Goal: Use online tool/utility: Utilize a website feature to perform a specific function

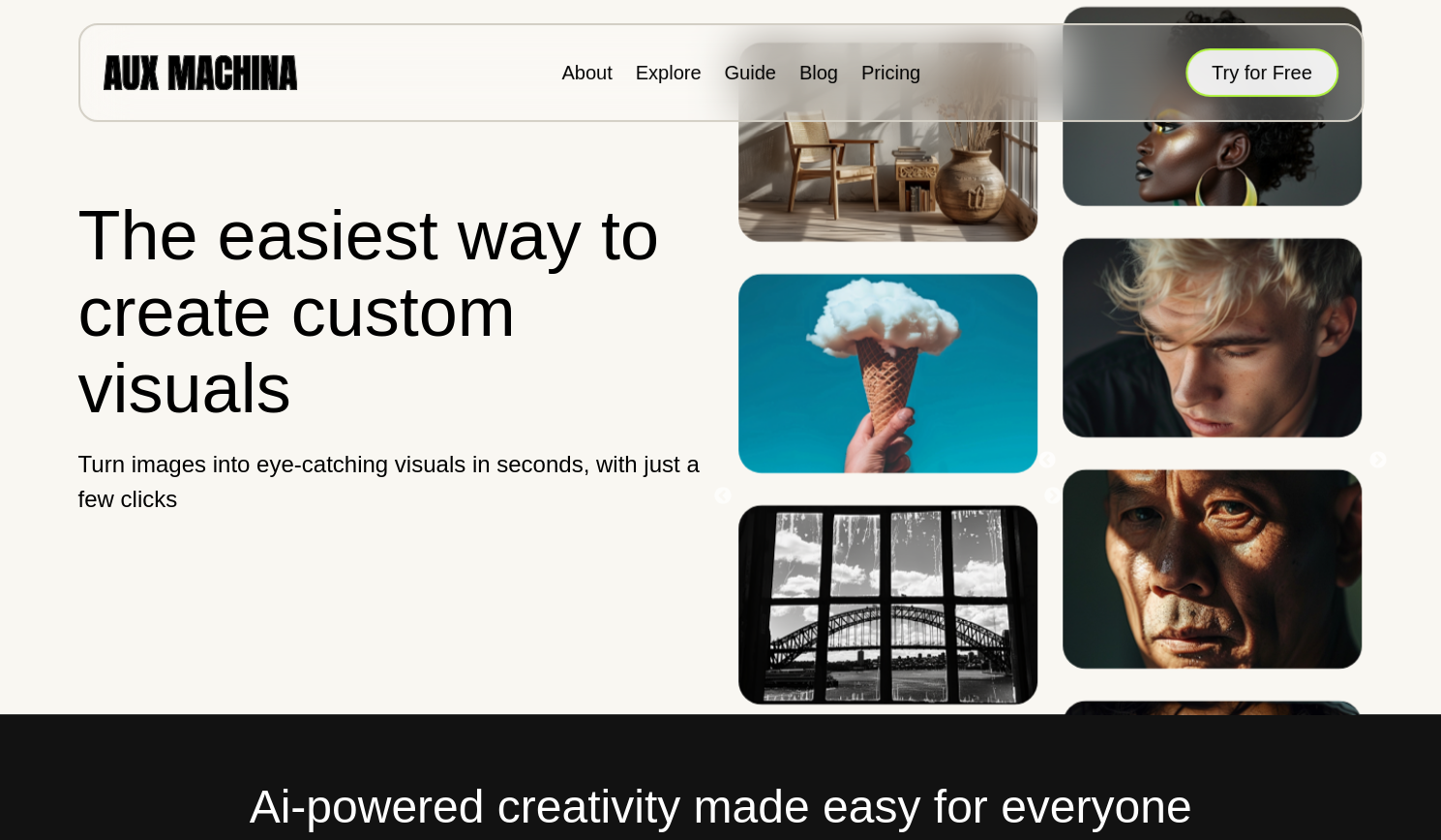
click at [1229, 56] on button "Try for Free" at bounding box center [1262, 72] width 153 height 48
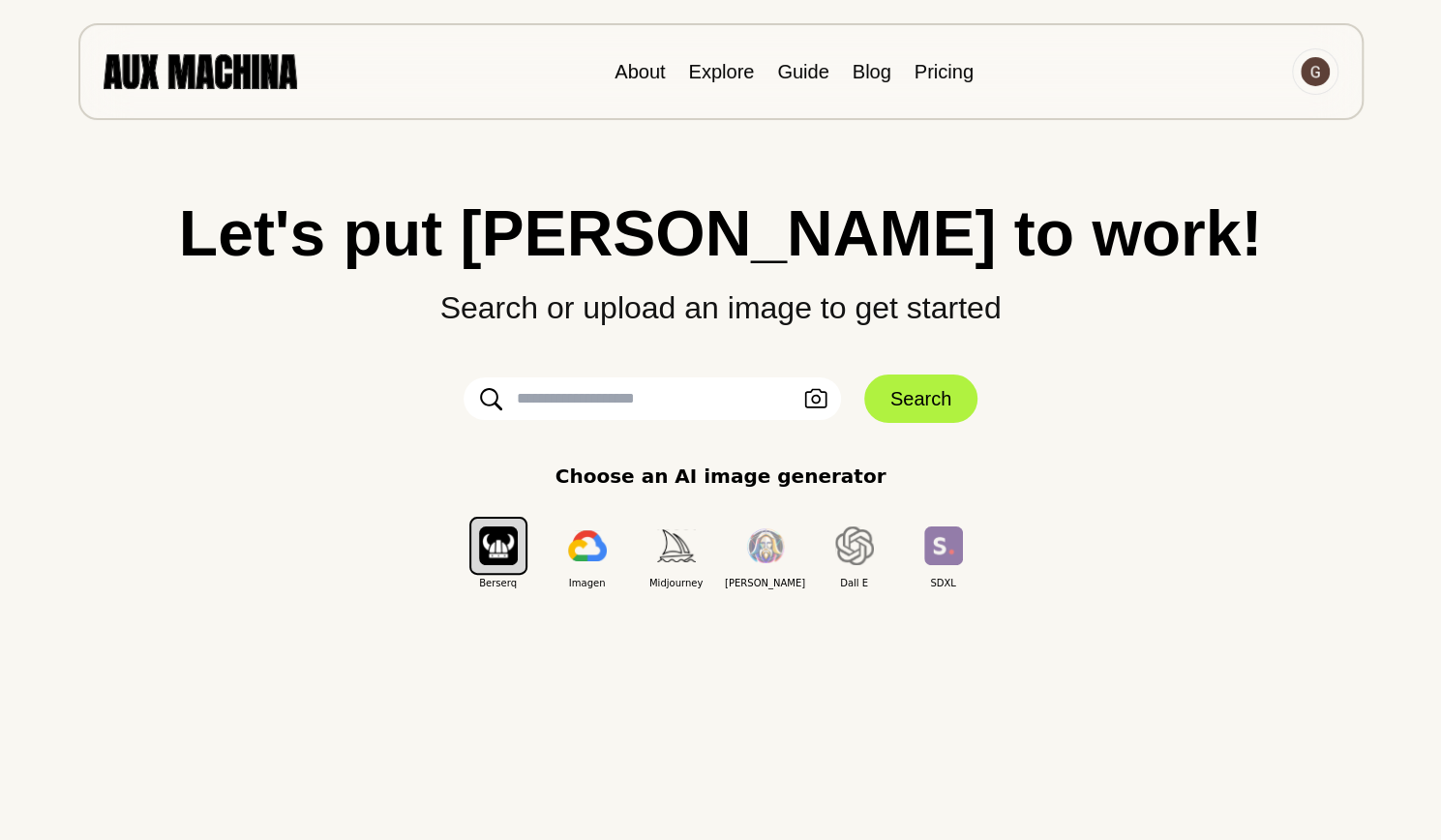
click at [575, 402] on input "text" at bounding box center [653, 398] width 377 height 42
type input "**********"
click button "Search" at bounding box center [920, 398] width 113 height 48
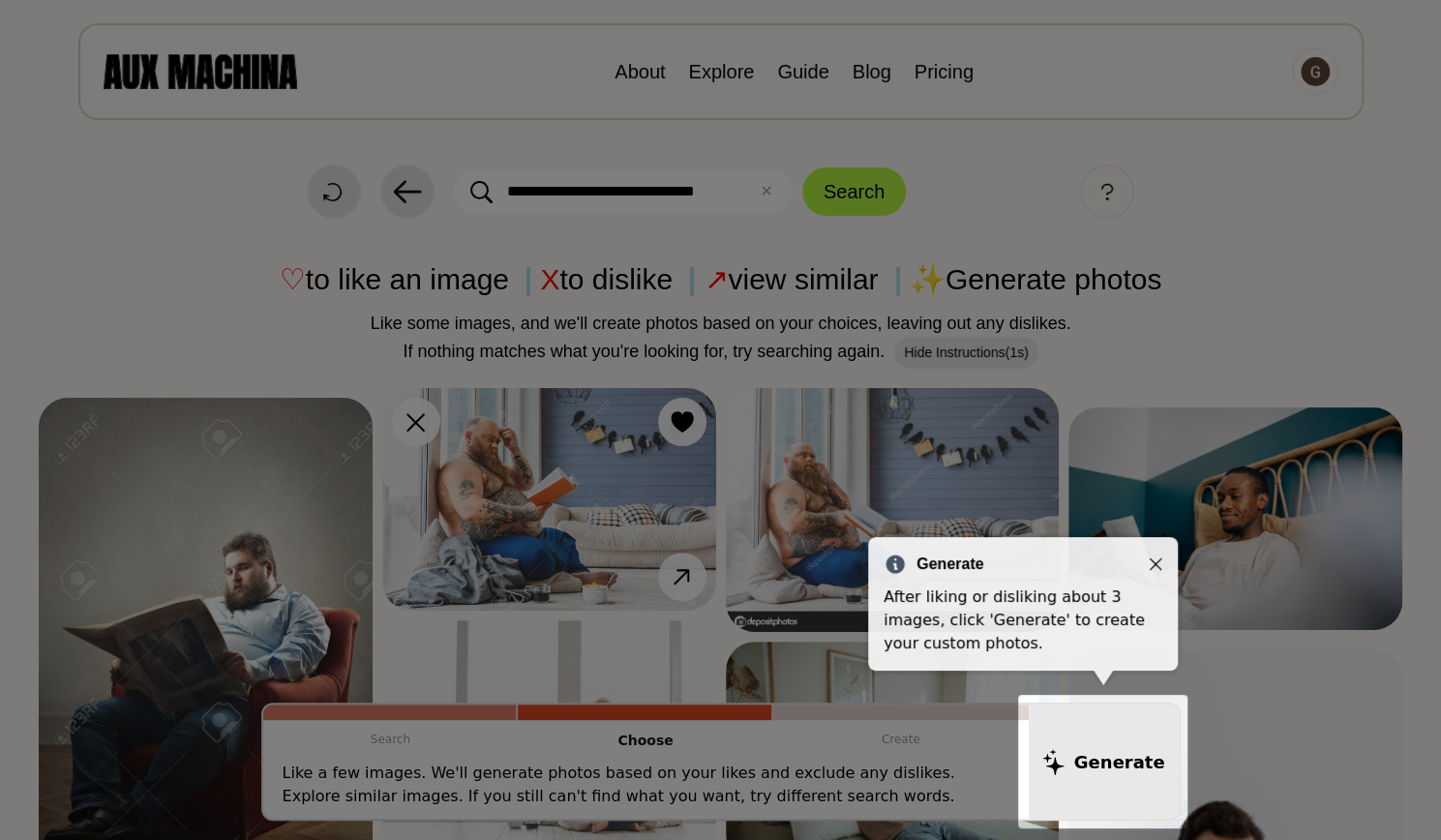
click at [1157, 565] on icon "Close" at bounding box center [1156, 564] width 13 height 13
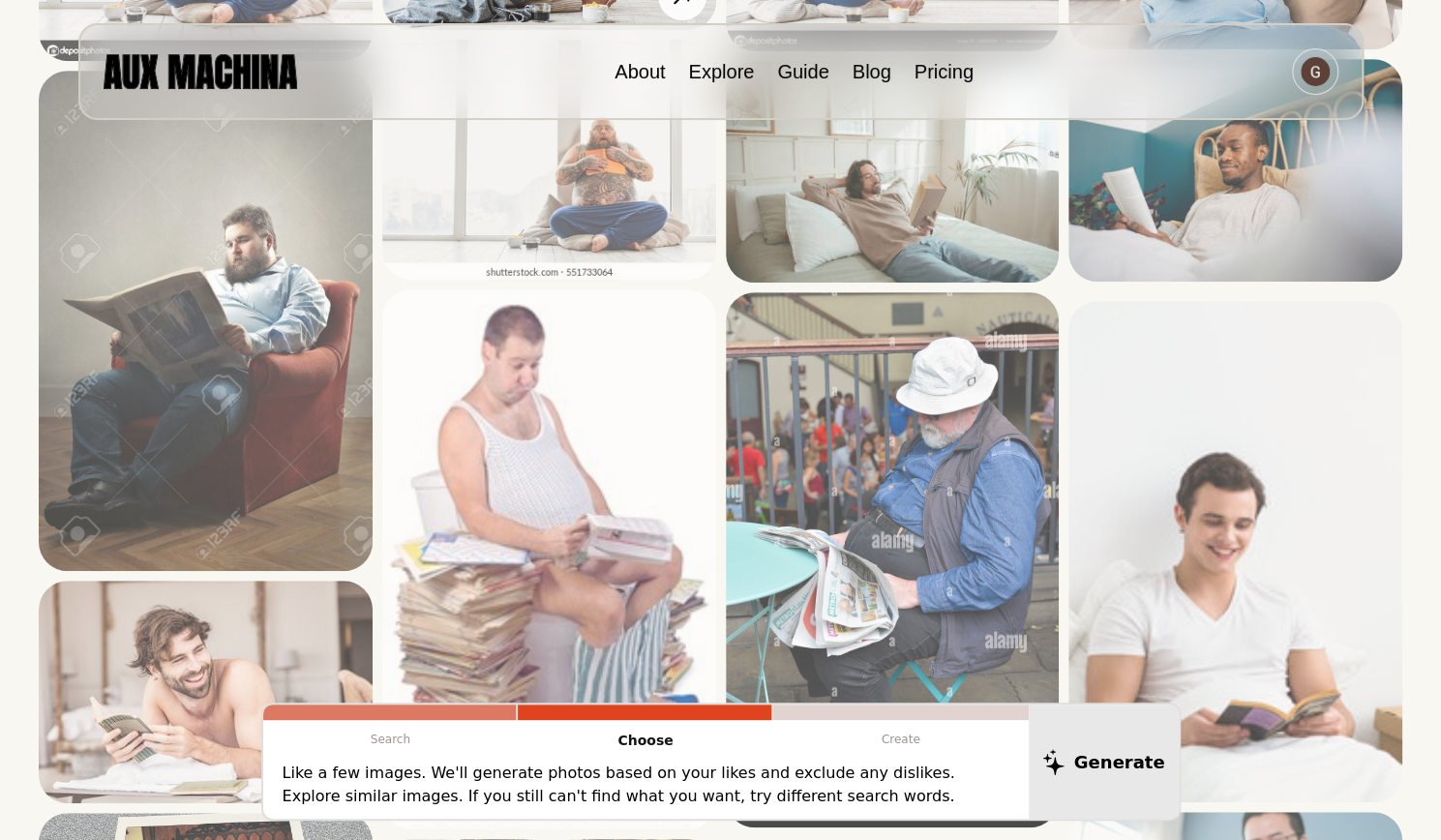
scroll to position [495, 0]
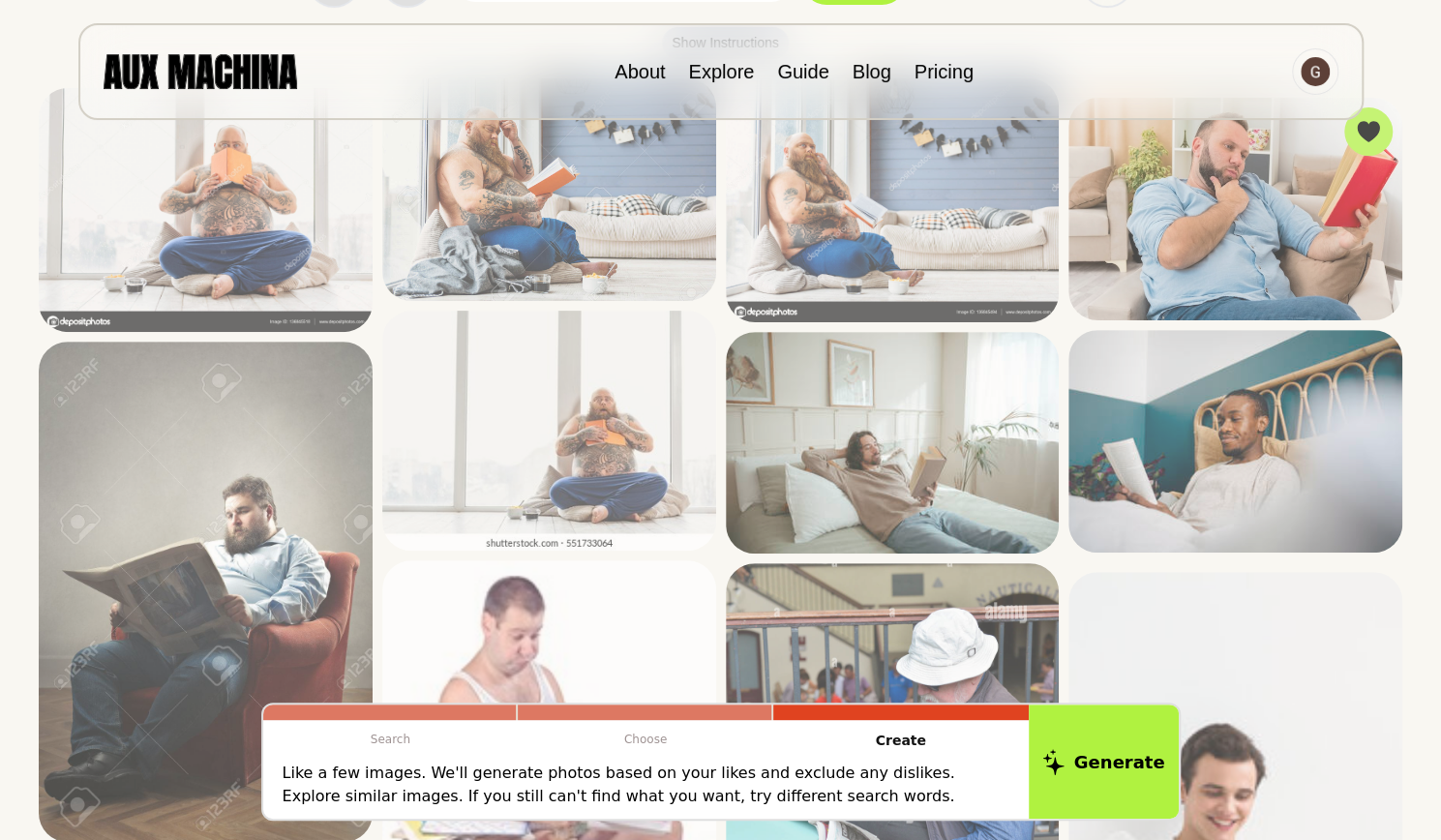
scroll to position [0, 0]
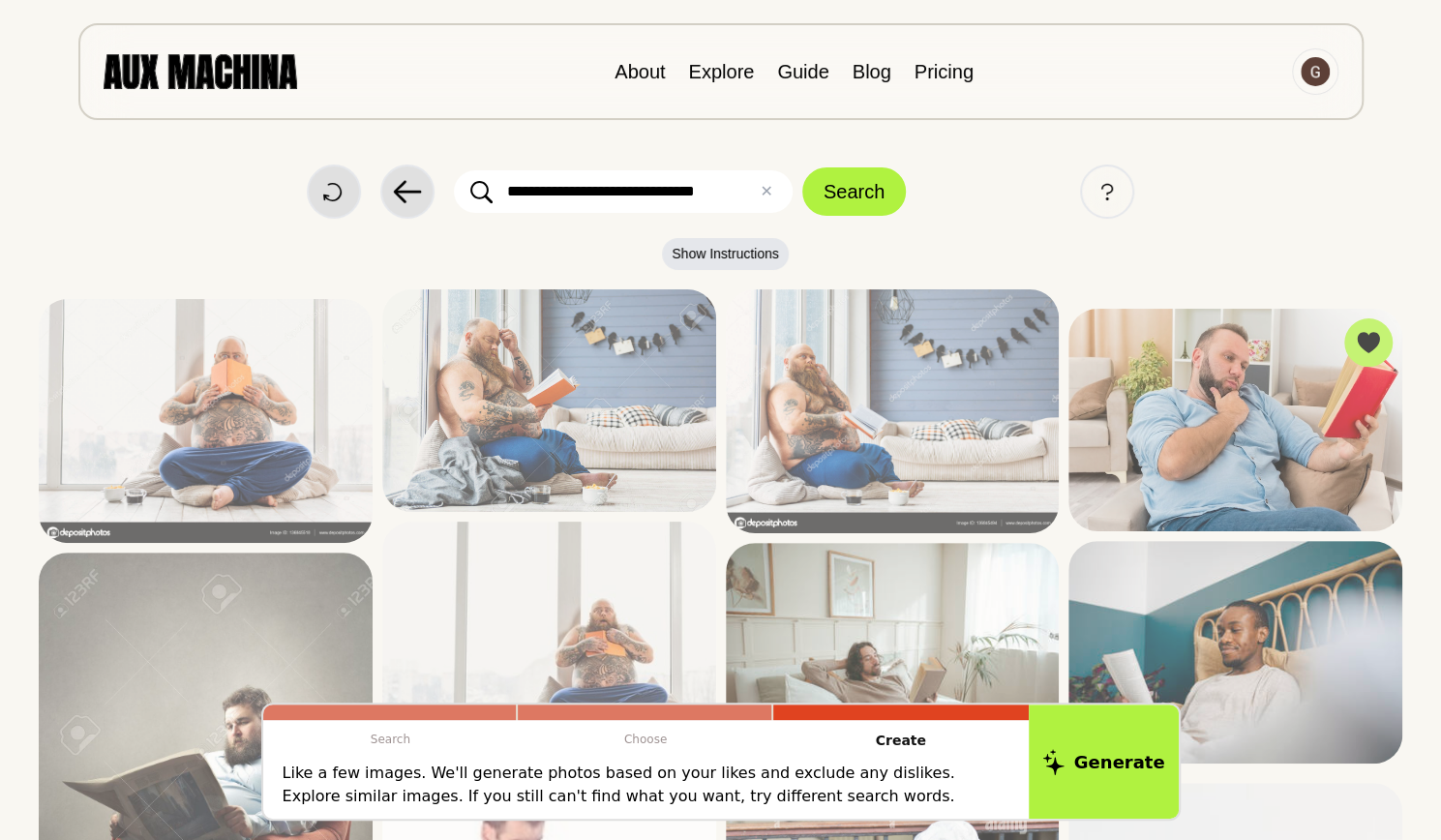
click at [340, 321] on icon at bounding box center [338, 323] width 23 height 22
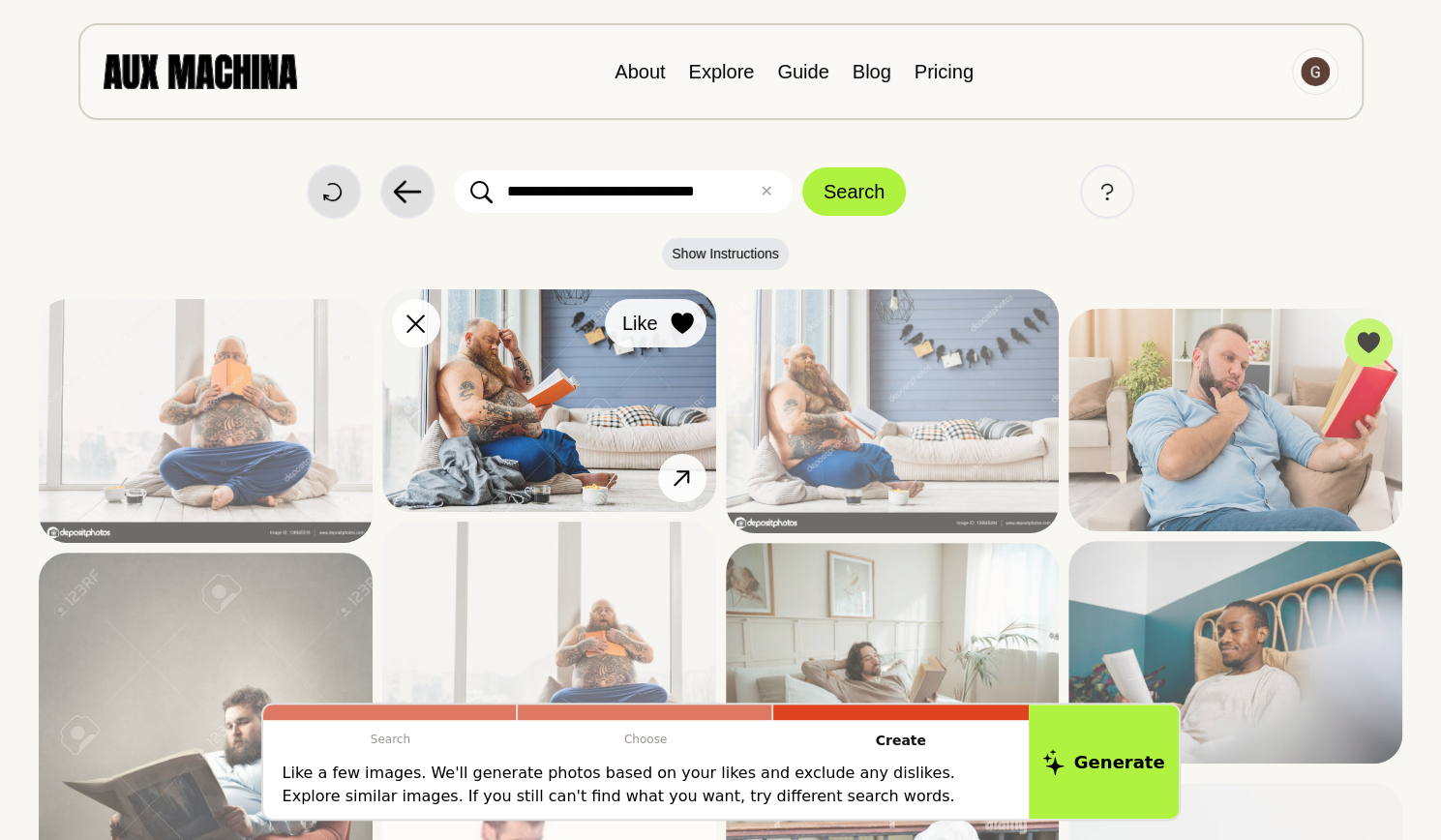
click at [683, 316] on icon at bounding box center [681, 323] width 23 height 22
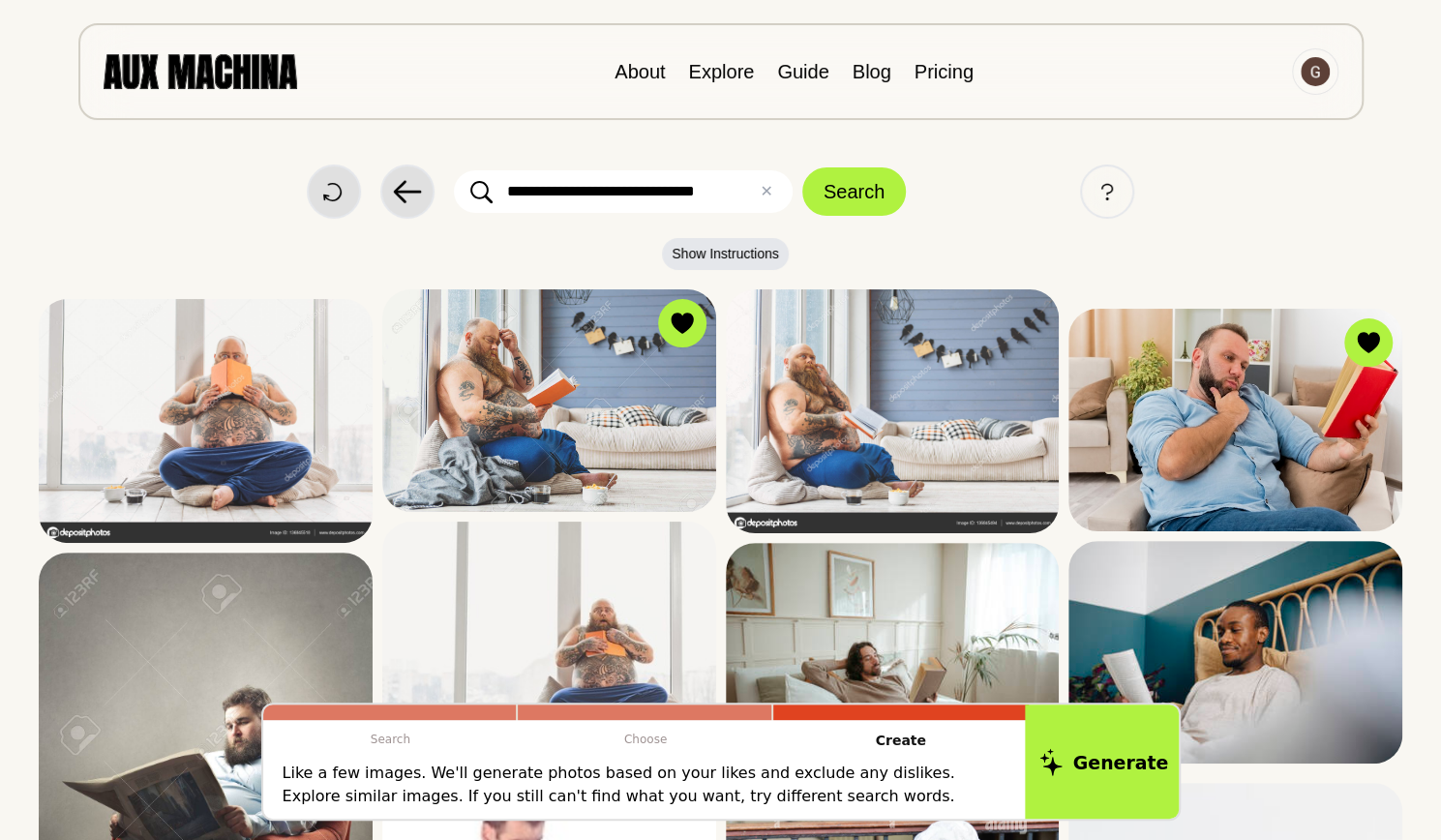
click at [1070, 743] on button "Generate" at bounding box center [1104, 761] width 157 height 120
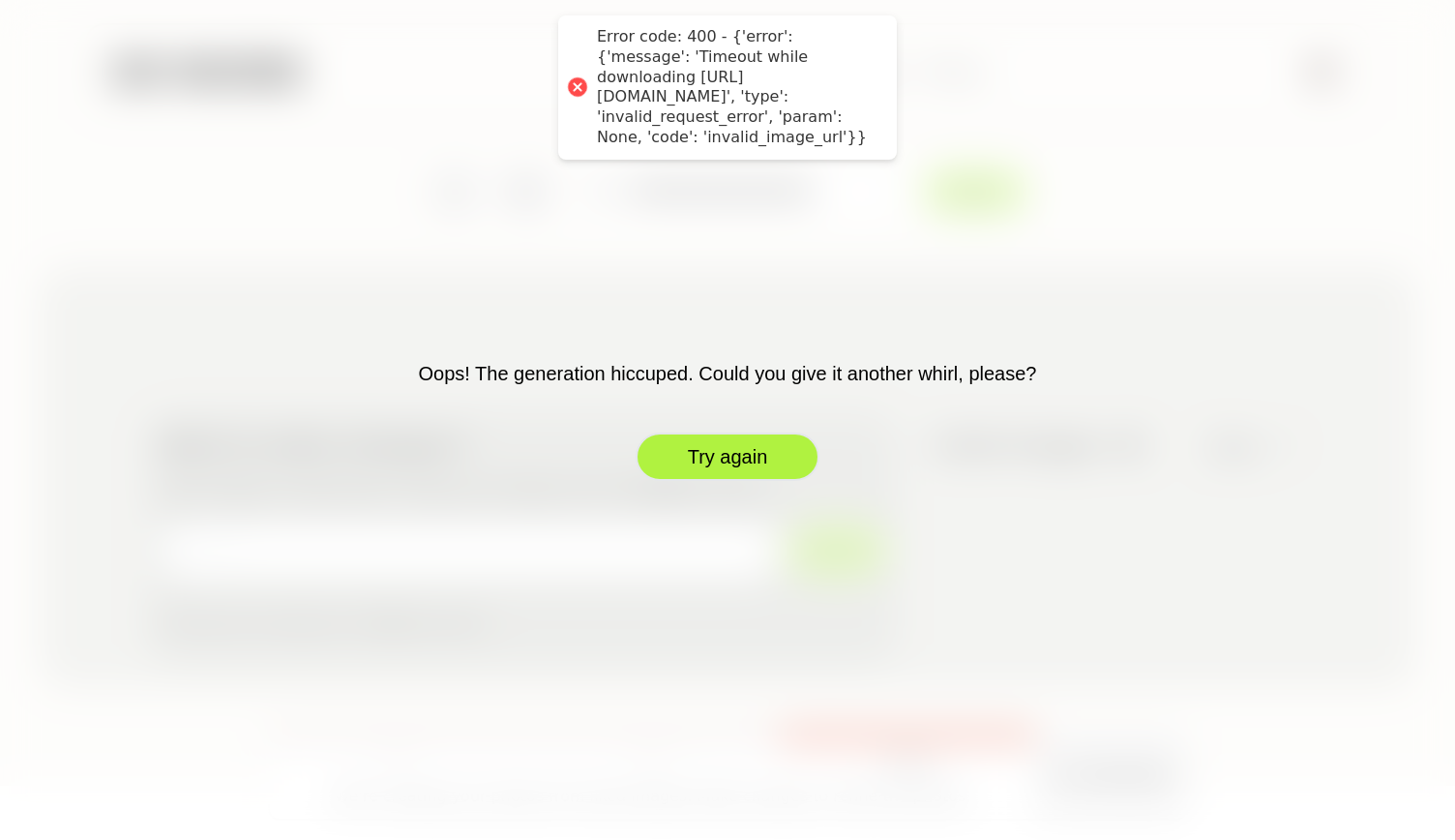
click at [726, 446] on button "Try again" at bounding box center [727, 456] width 184 height 48
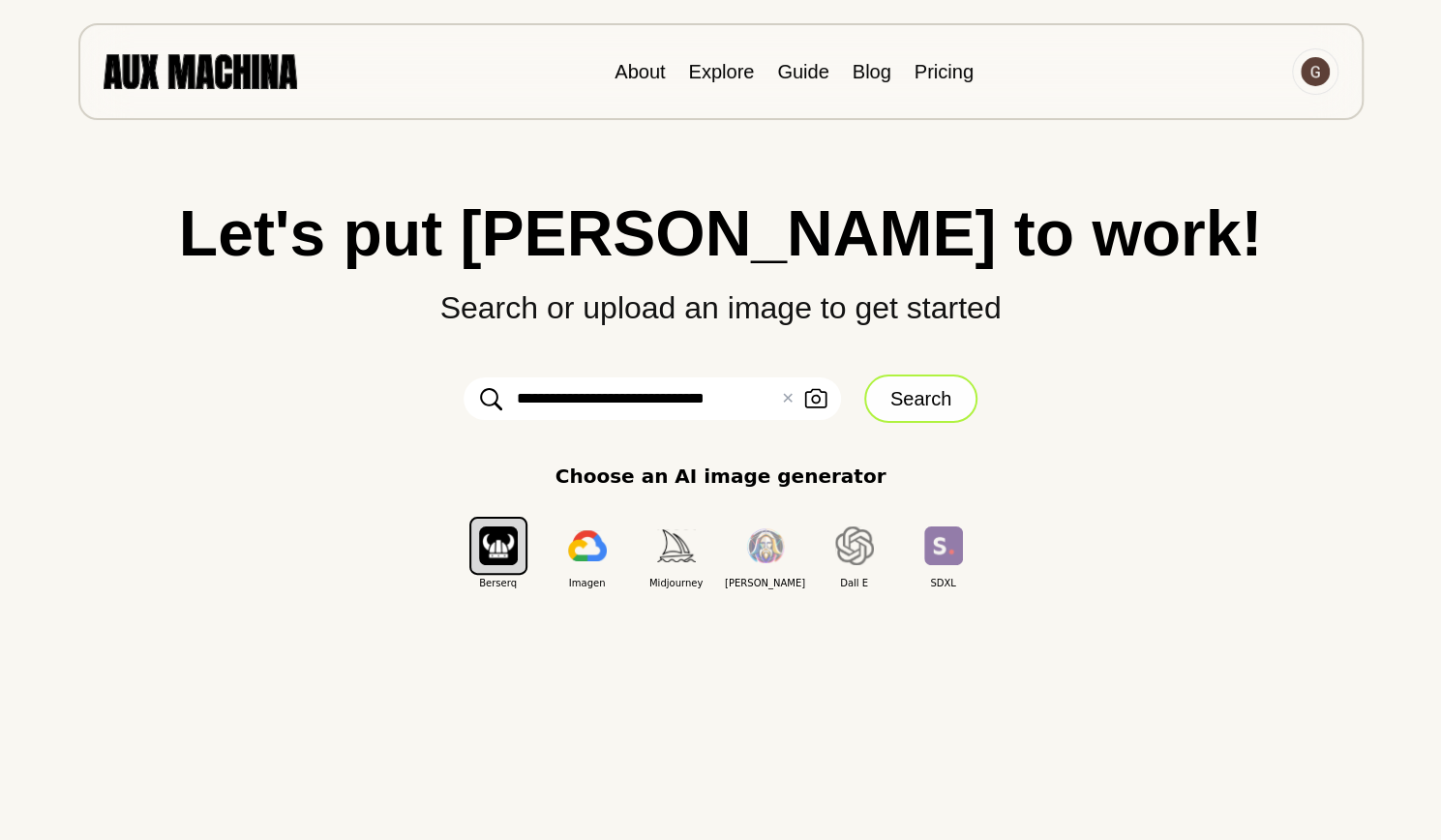
click at [923, 403] on button "Search" at bounding box center [920, 398] width 113 height 48
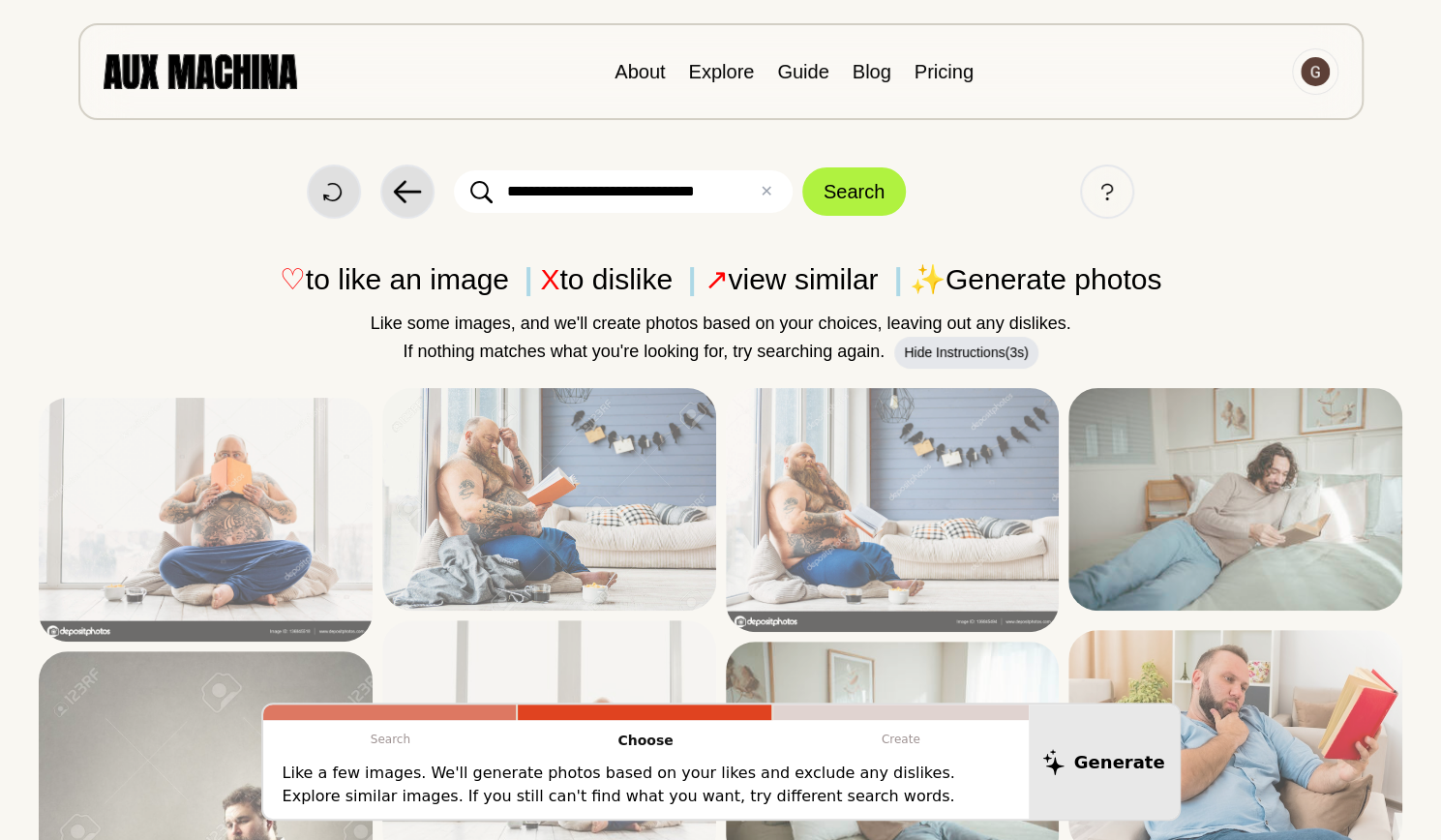
click at [339, 408] on div at bounding box center [339, 422] width 29 height 29
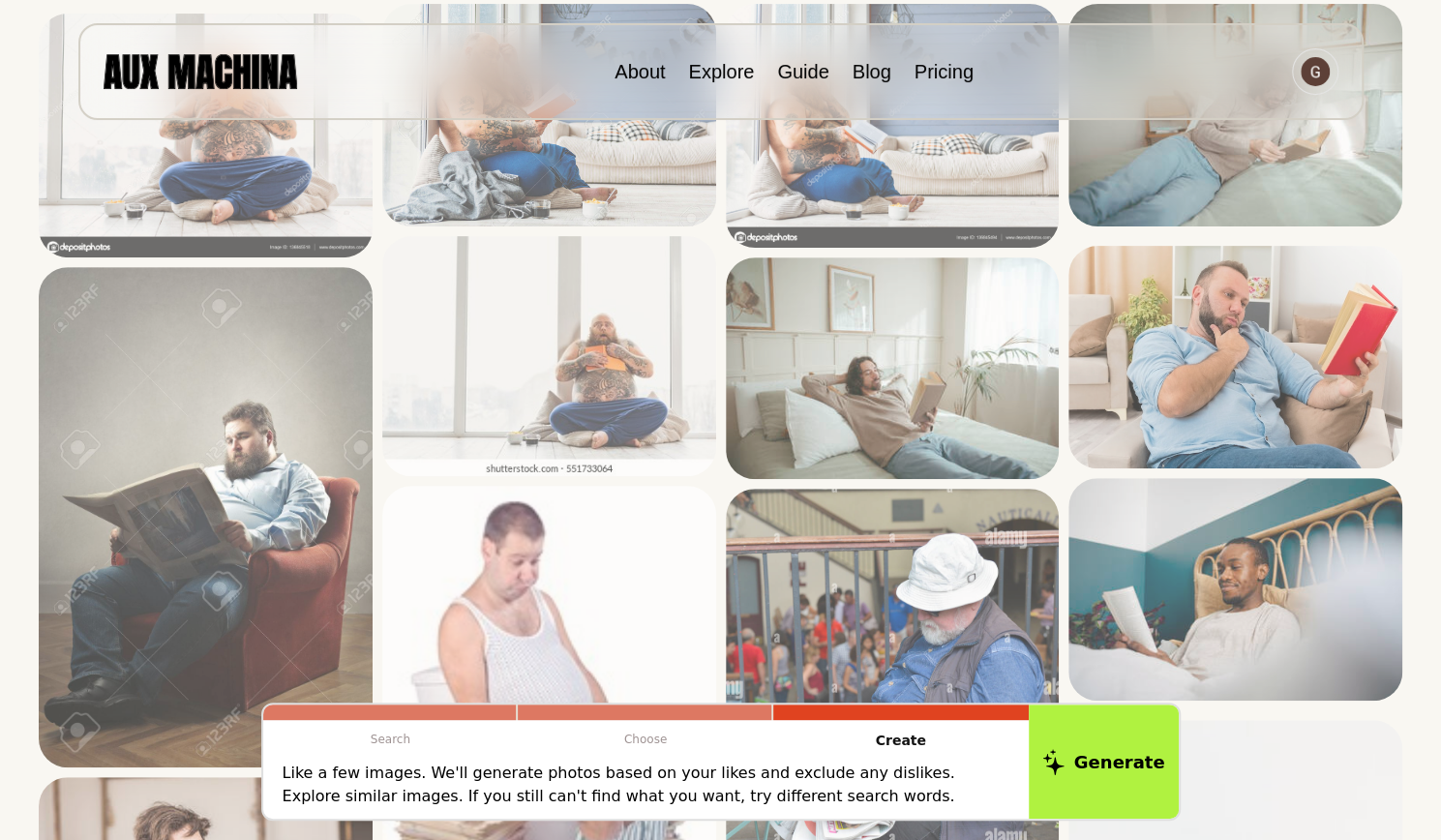
scroll to position [287, 0]
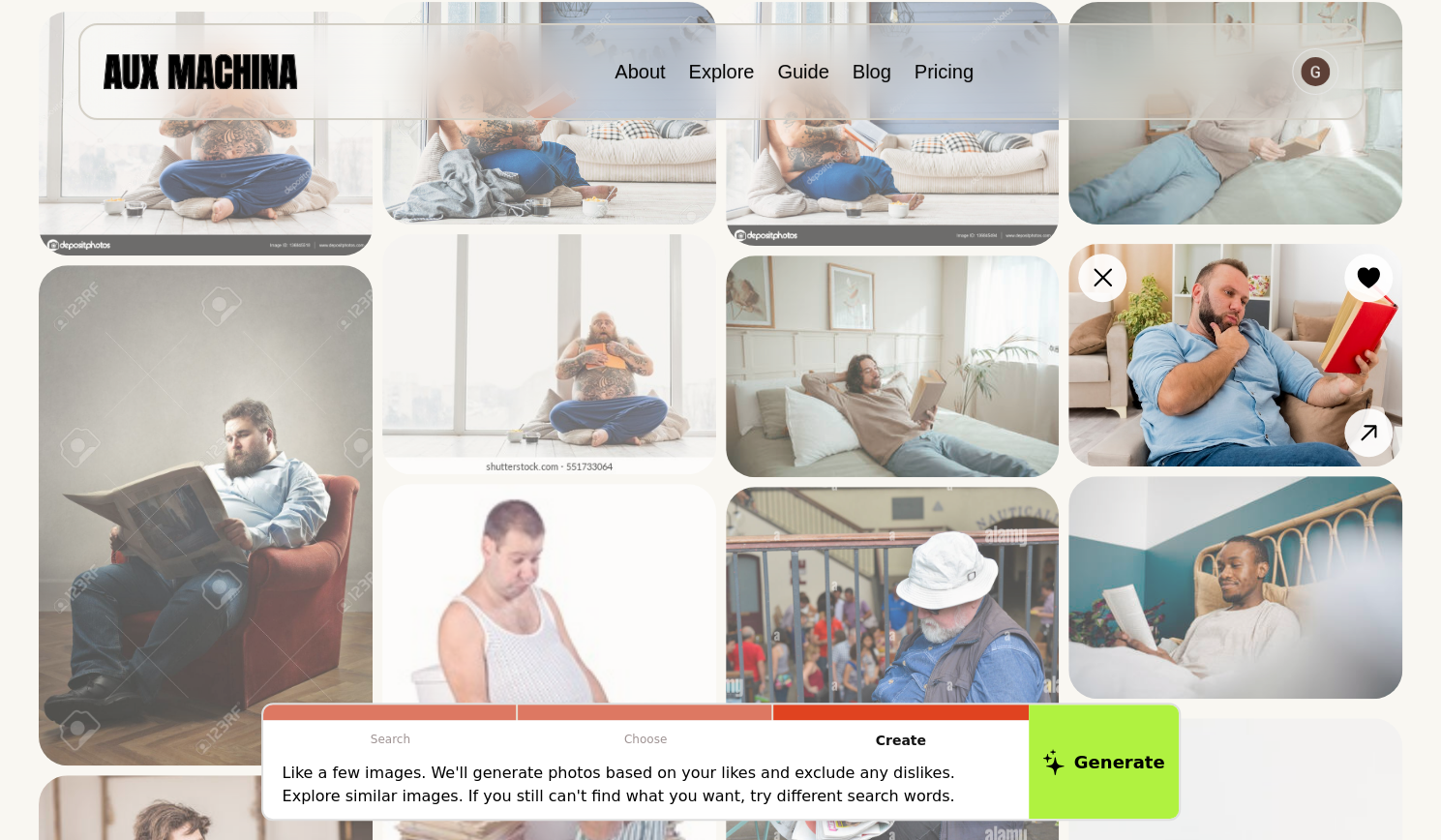
click at [1368, 288] on icon at bounding box center [1367, 278] width 23 height 22
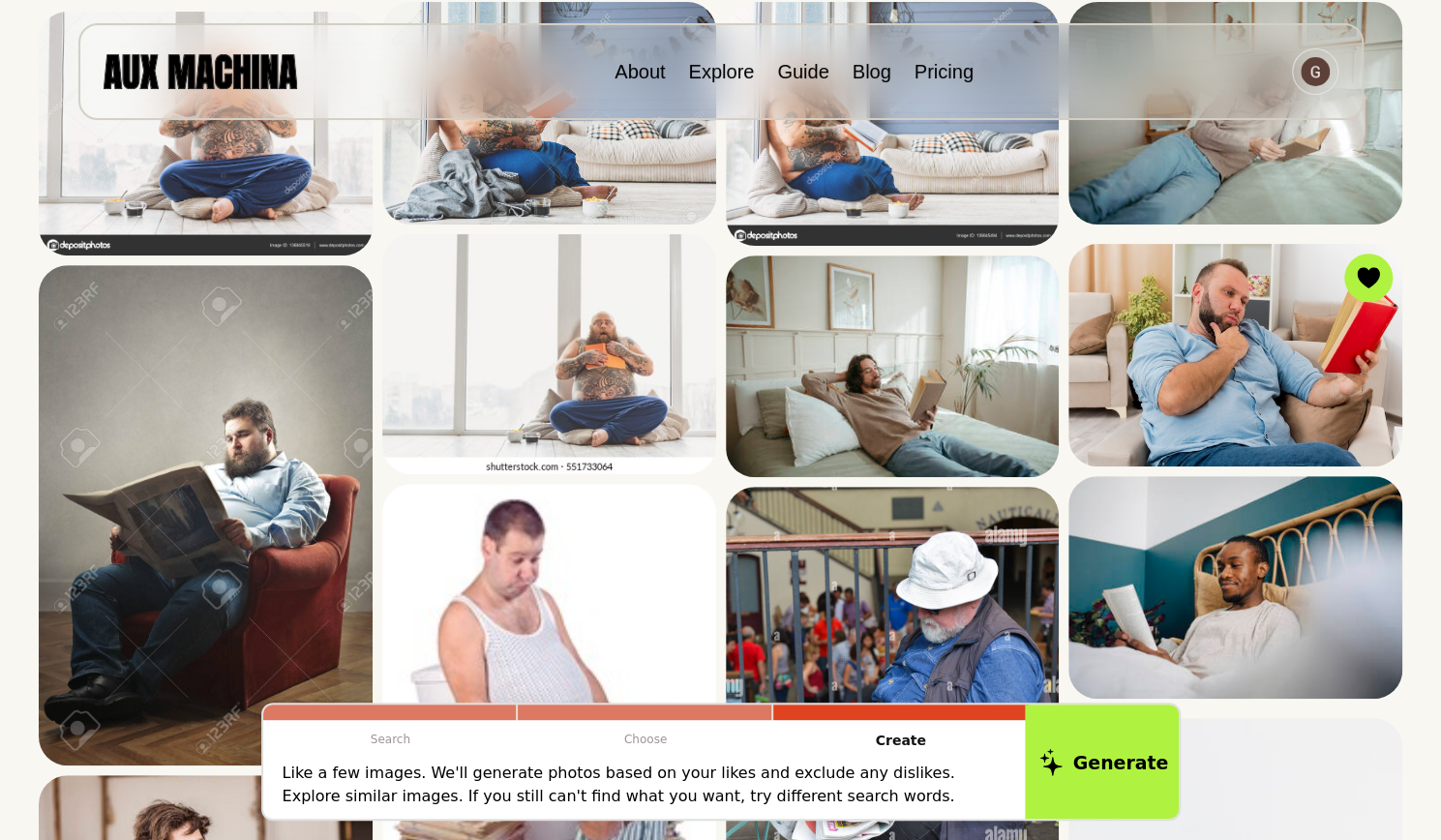
click at [1091, 750] on button "Generate" at bounding box center [1104, 761] width 157 height 120
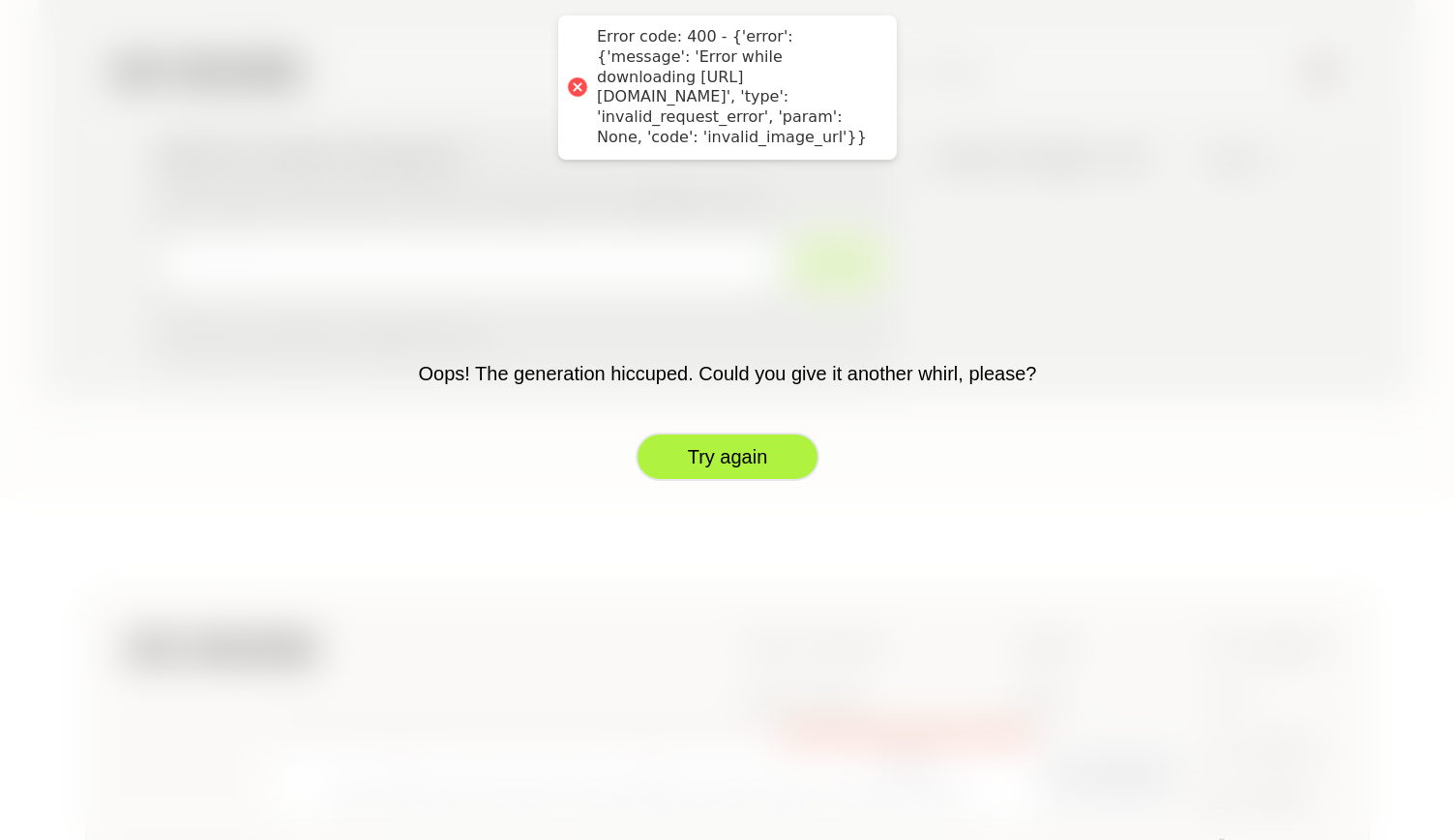
click at [724, 463] on button "Try again" at bounding box center [727, 456] width 184 height 48
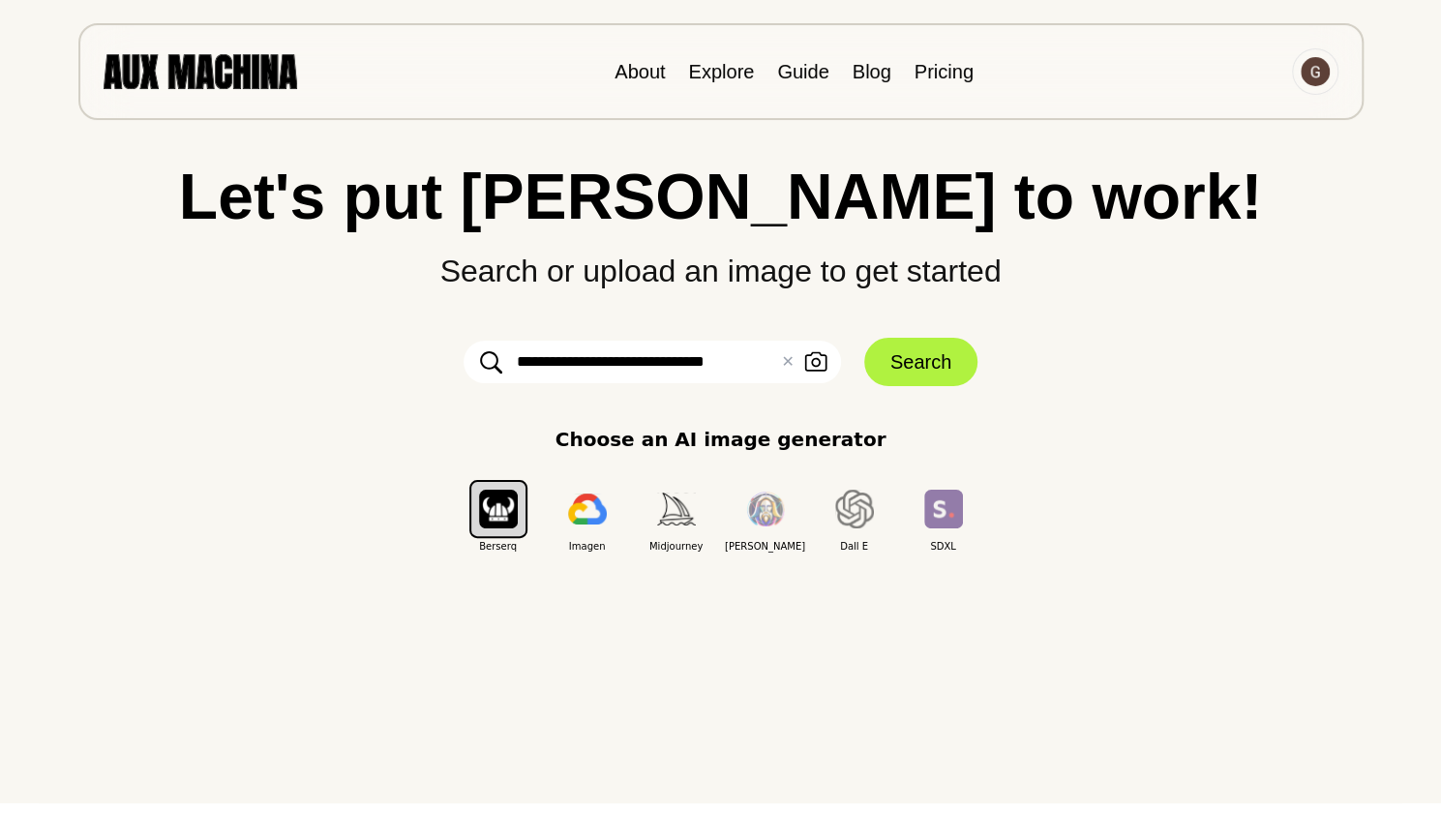
scroll to position [30, 0]
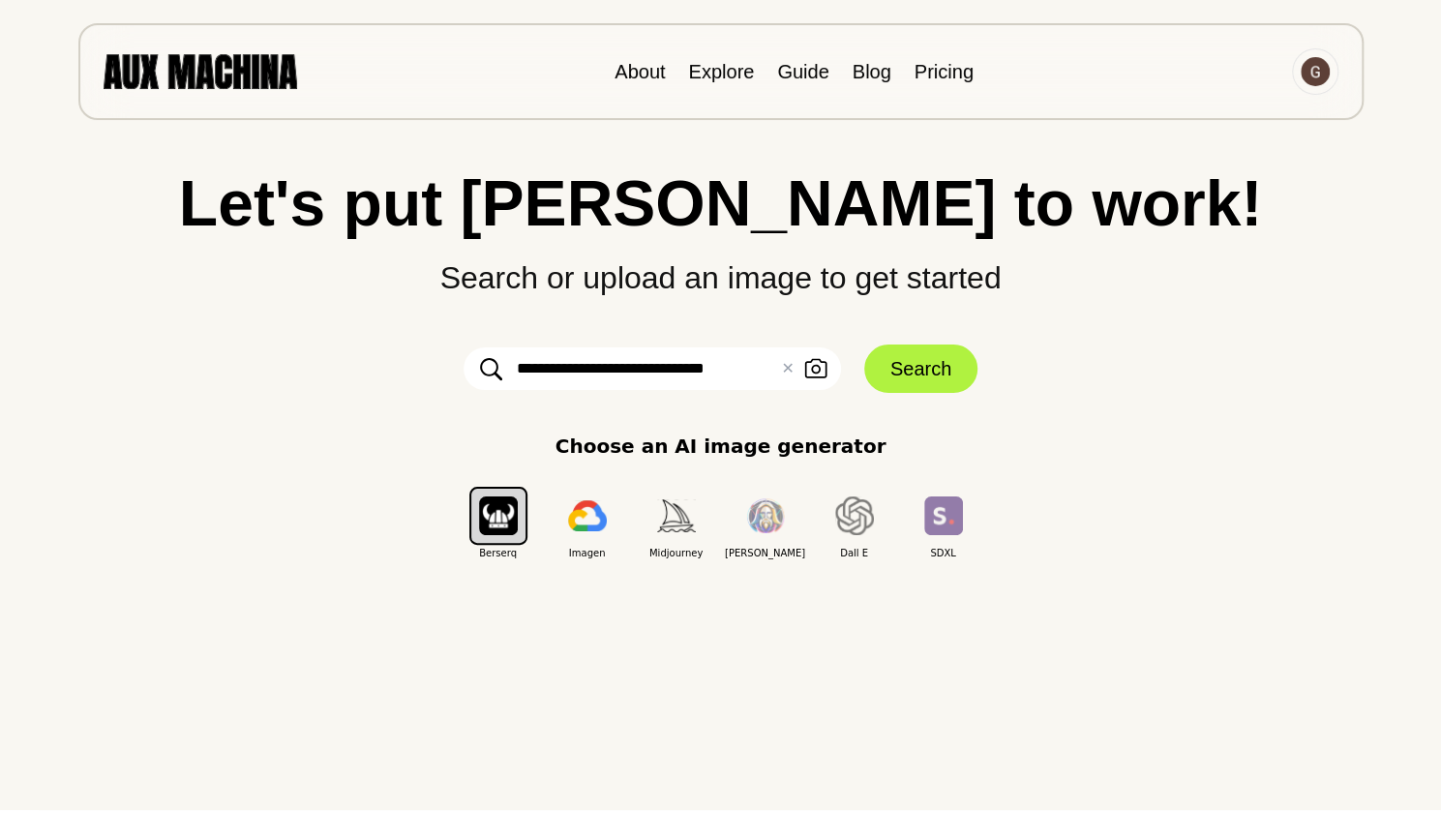
click at [700, 371] on input "**********" at bounding box center [653, 367] width 377 height 42
type input "**********"
click button "Search" at bounding box center [920, 368] width 113 height 48
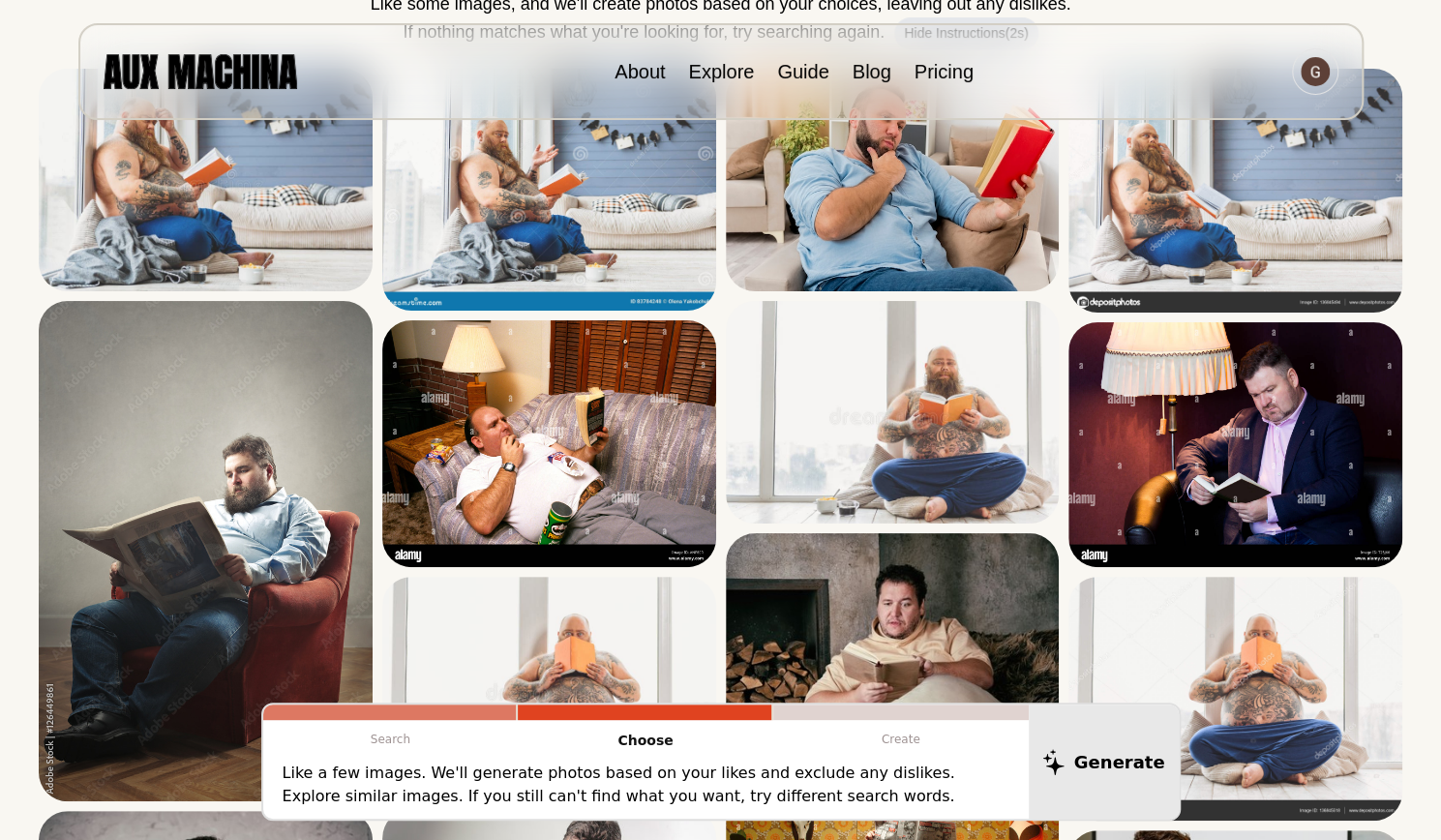
scroll to position [450, 0]
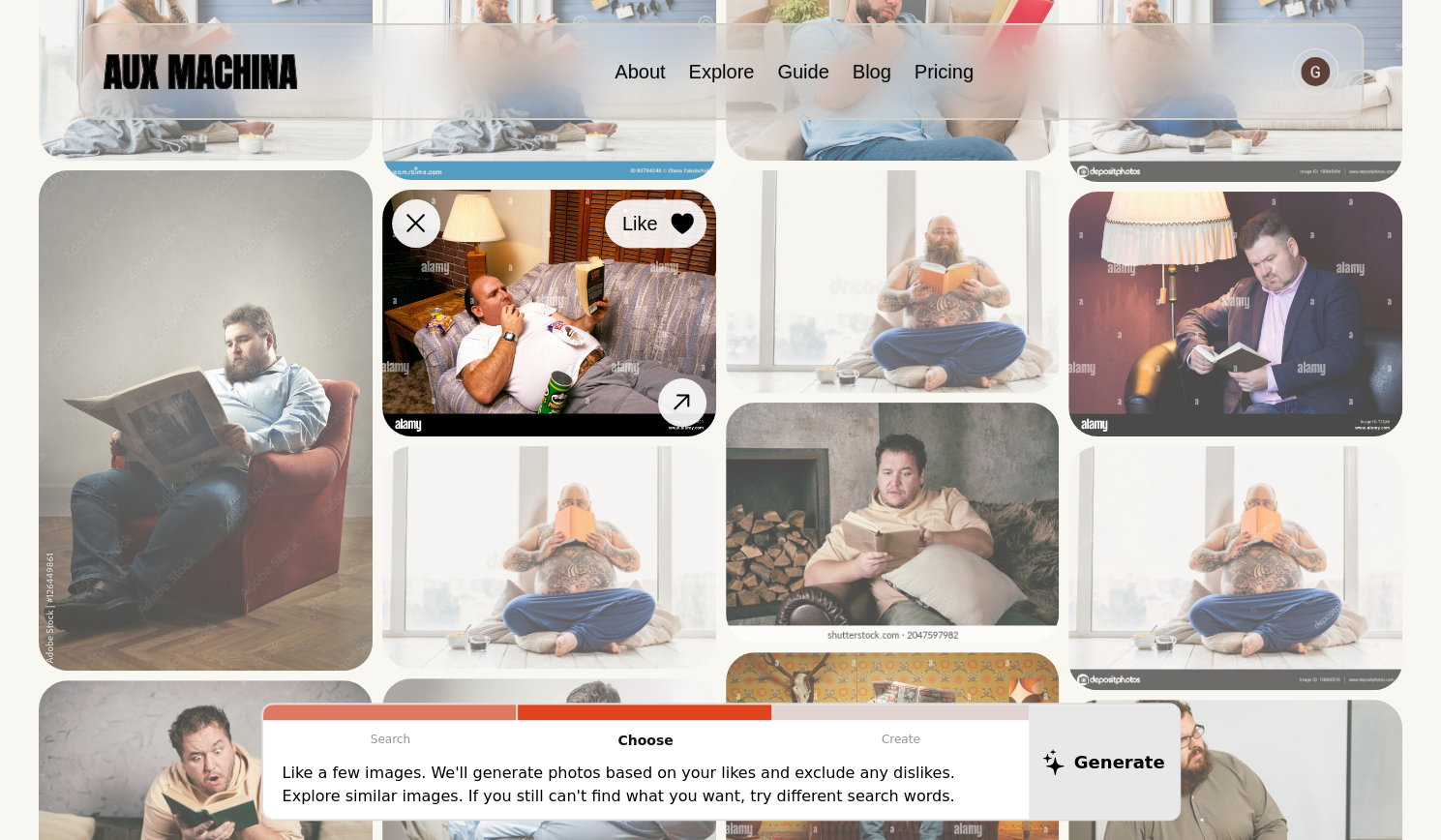
click at [673, 225] on icon at bounding box center [681, 224] width 23 height 22
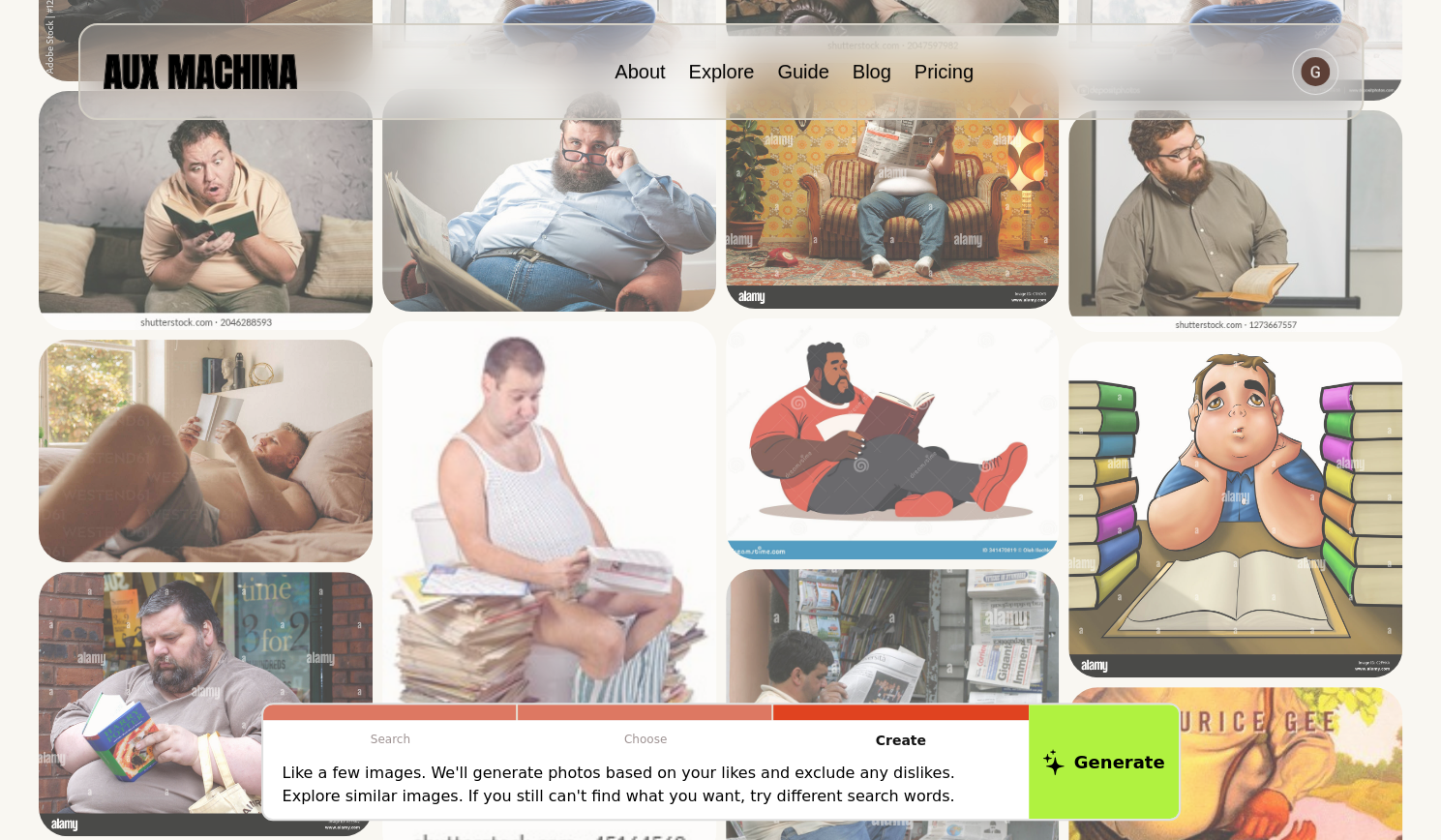
scroll to position [941, 0]
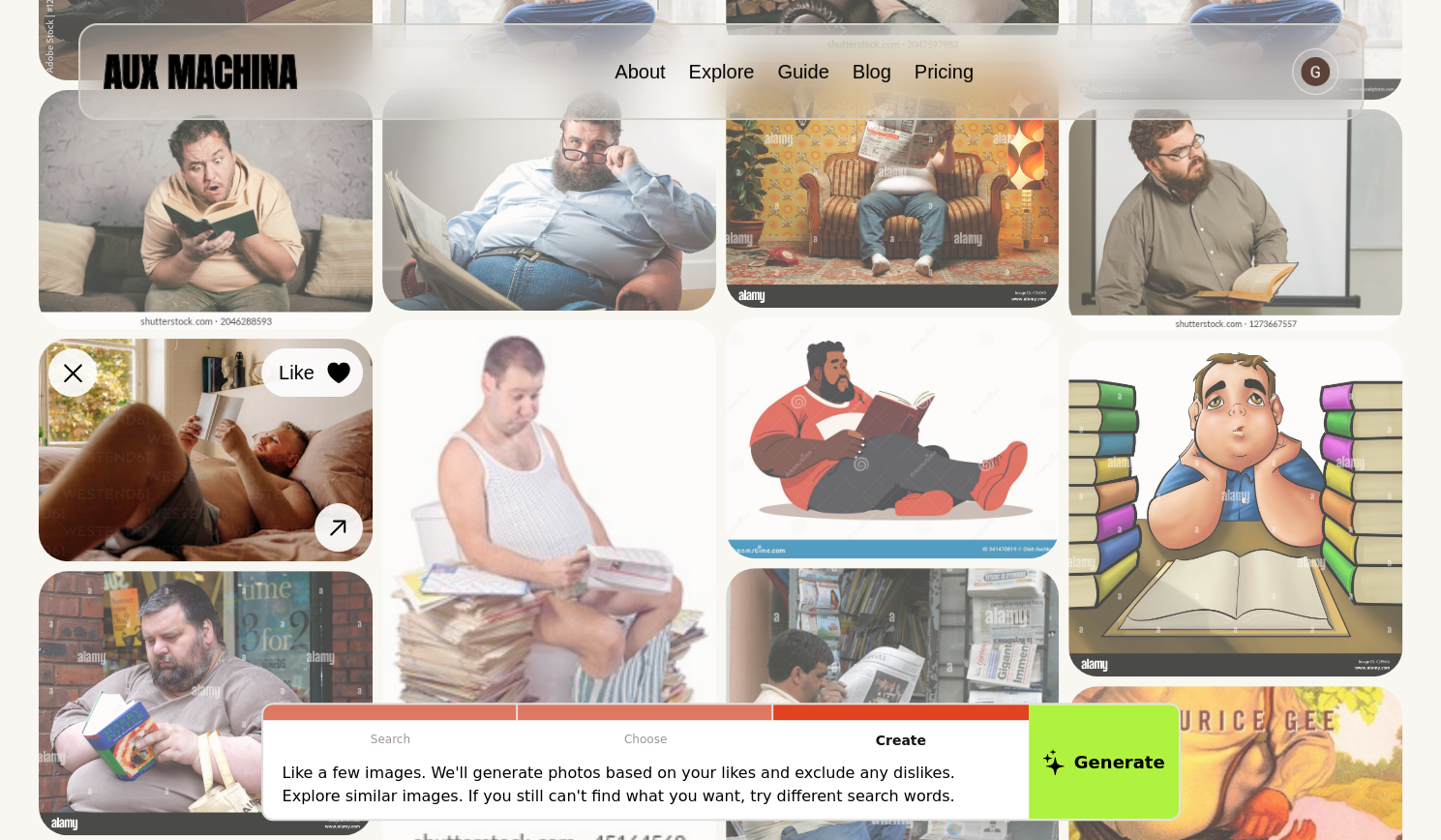
click at [341, 366] on icon at bounding box center [338, 373] width 23 height 22
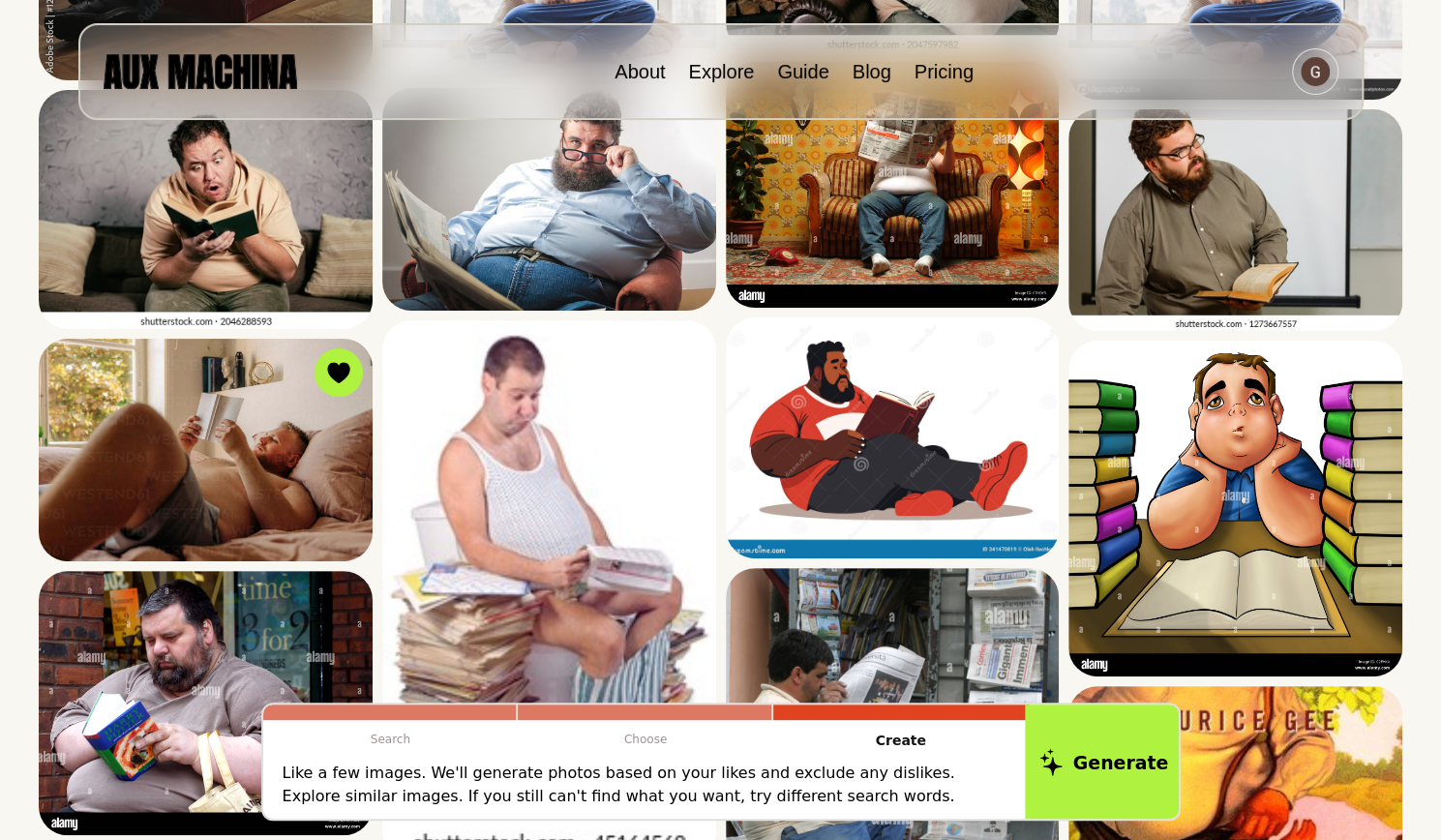
click at [1094, 781] on button "Generate" at bounding box center [1104, 761] width 157 height 120
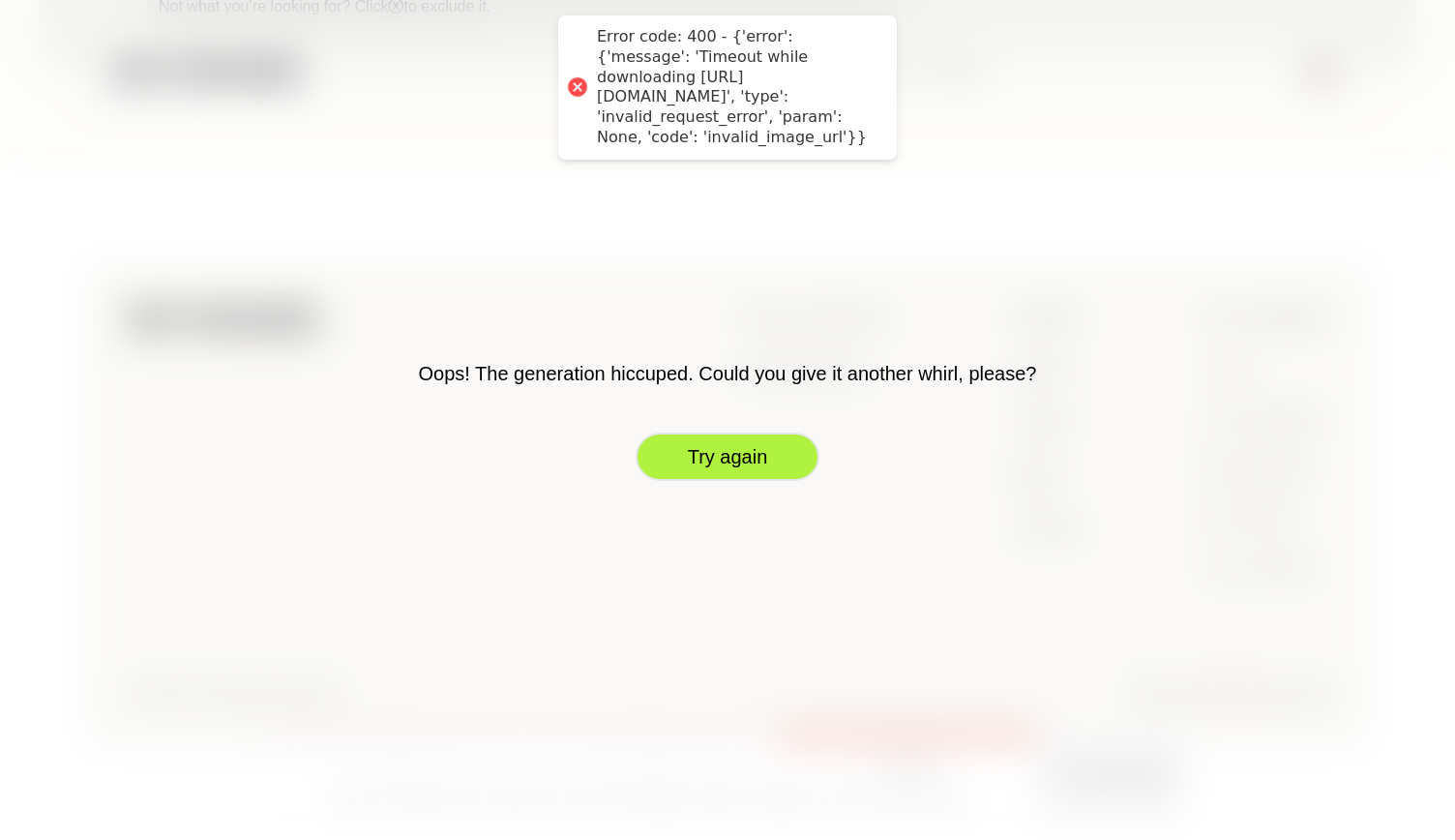
click at [759, 444] on button "Try again" at bounding box center [727, 456] width 184 height 48
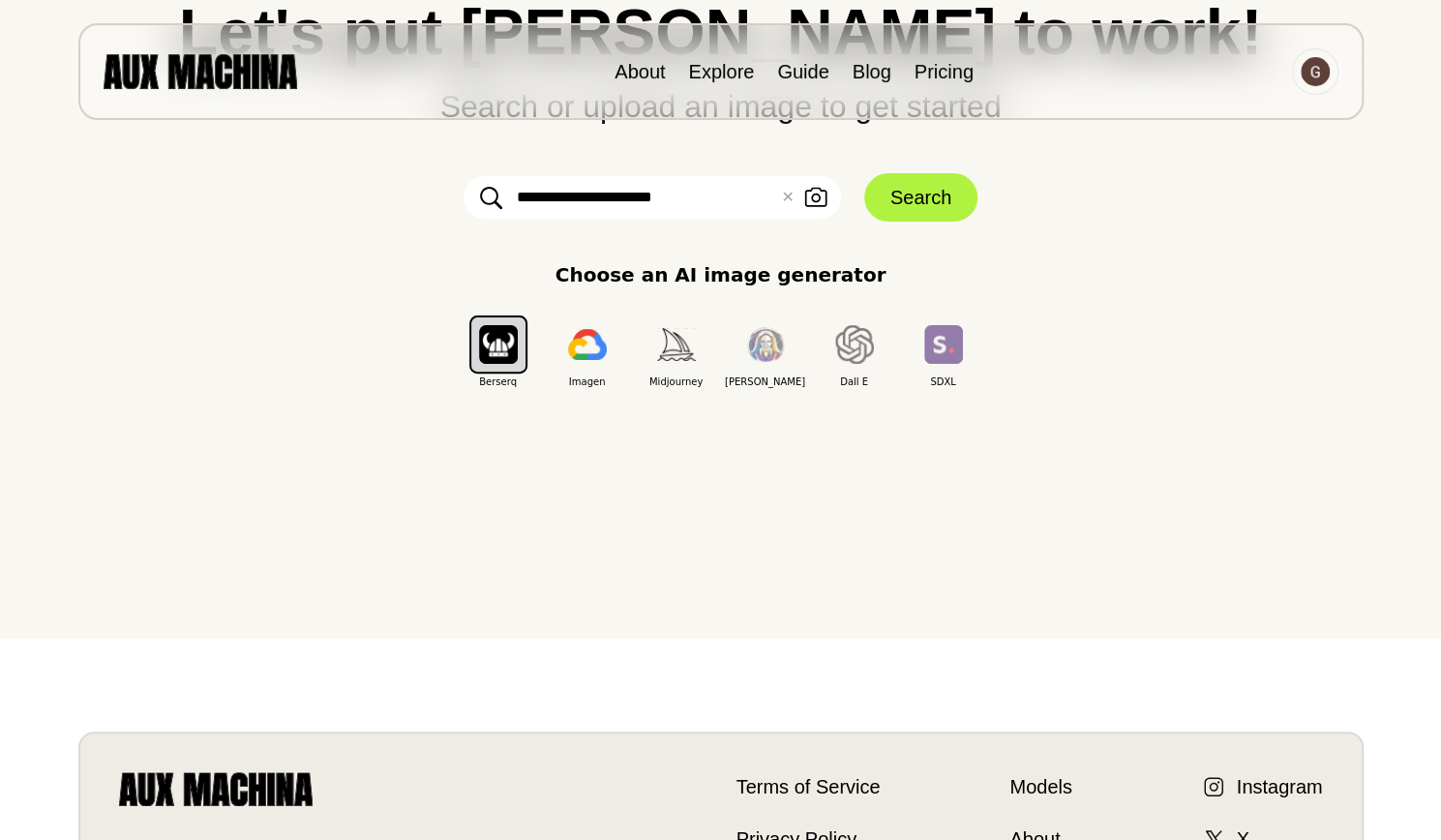
scroll to position [0, 0]
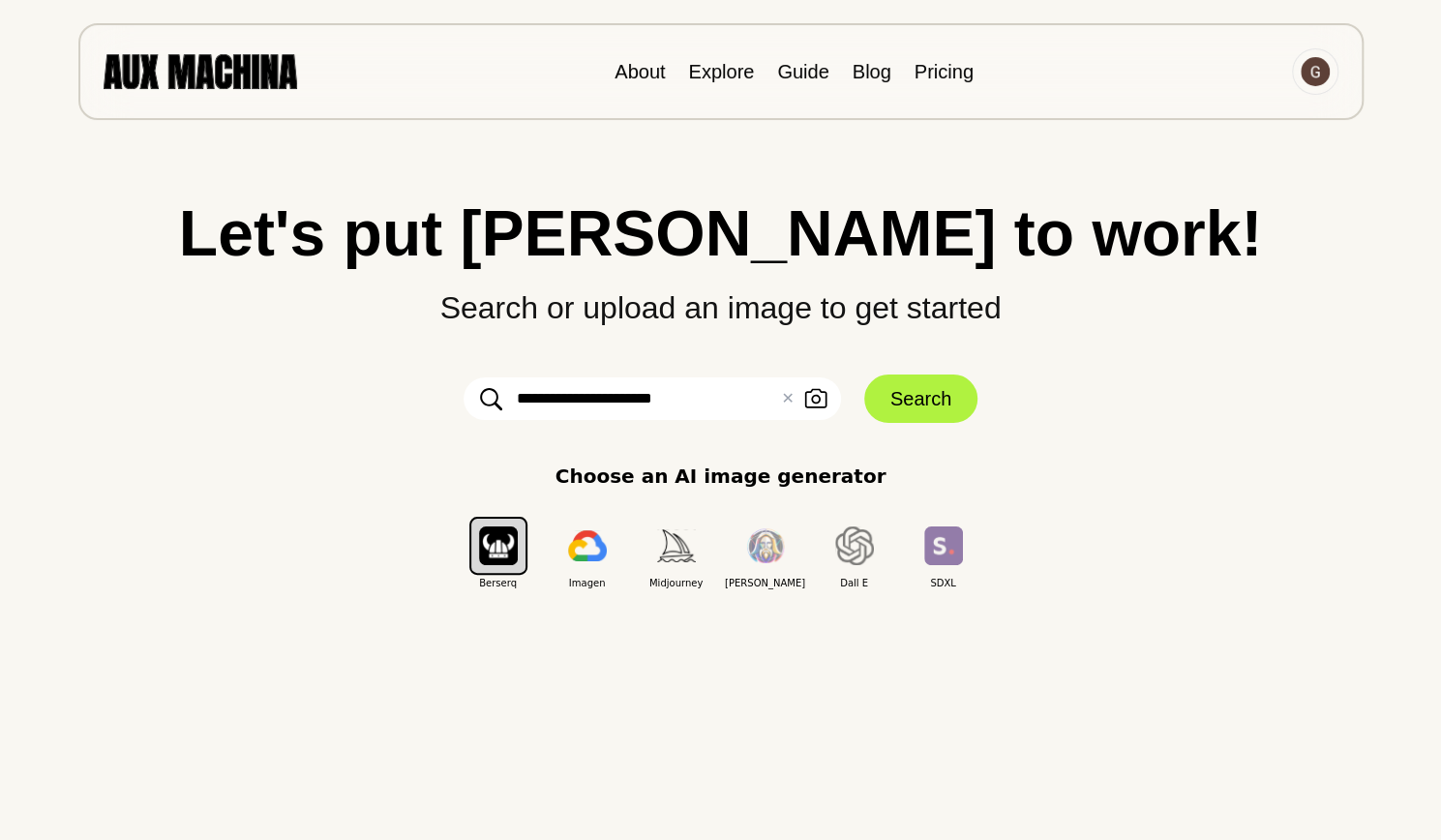
click at [686, 398] on input "**********" at bounding box center [653, 398] width 377 height 42
click button "Search" at bounding box center [920, 398] width 113 height 48
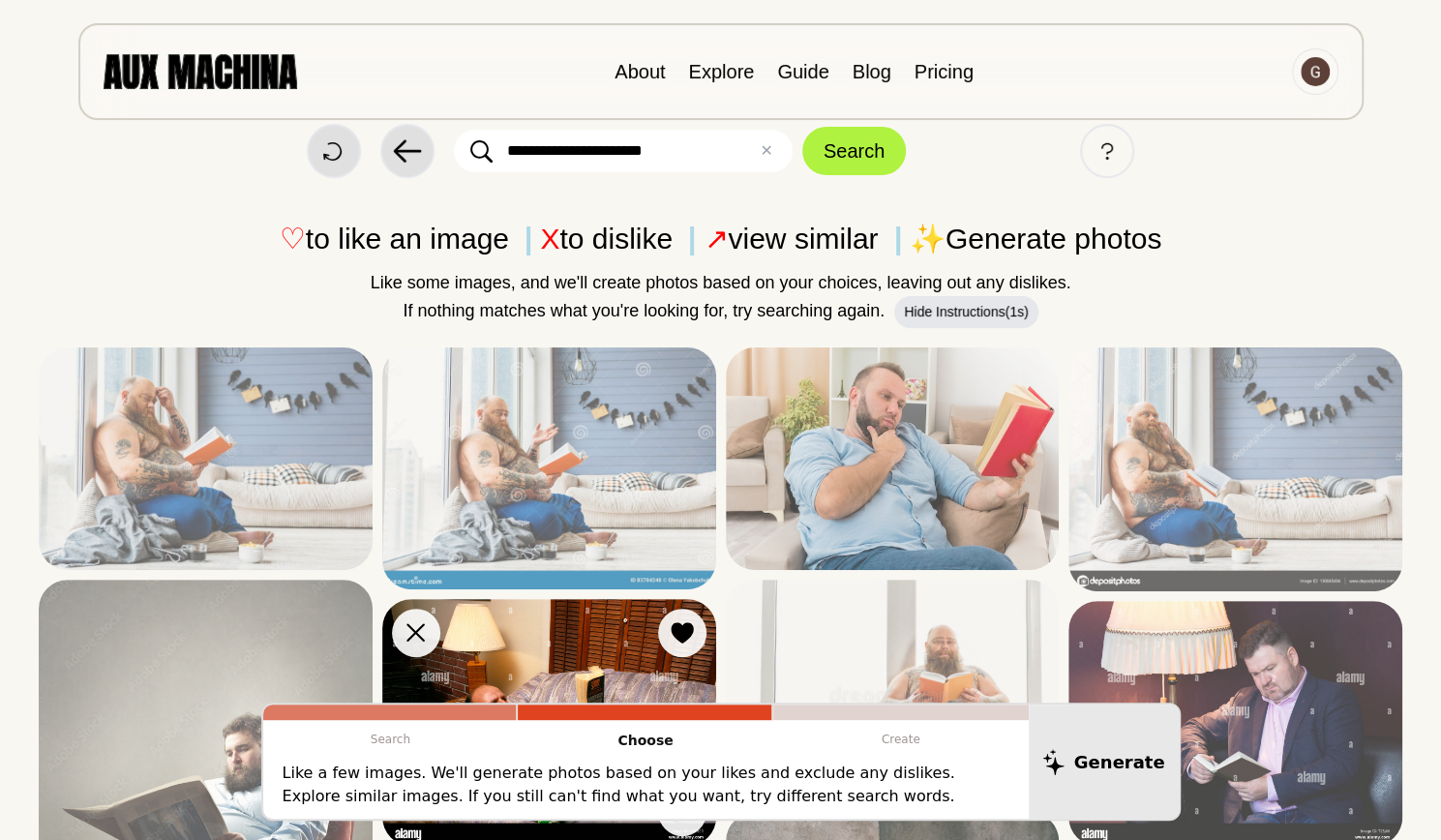
scroll to position [37, 0]
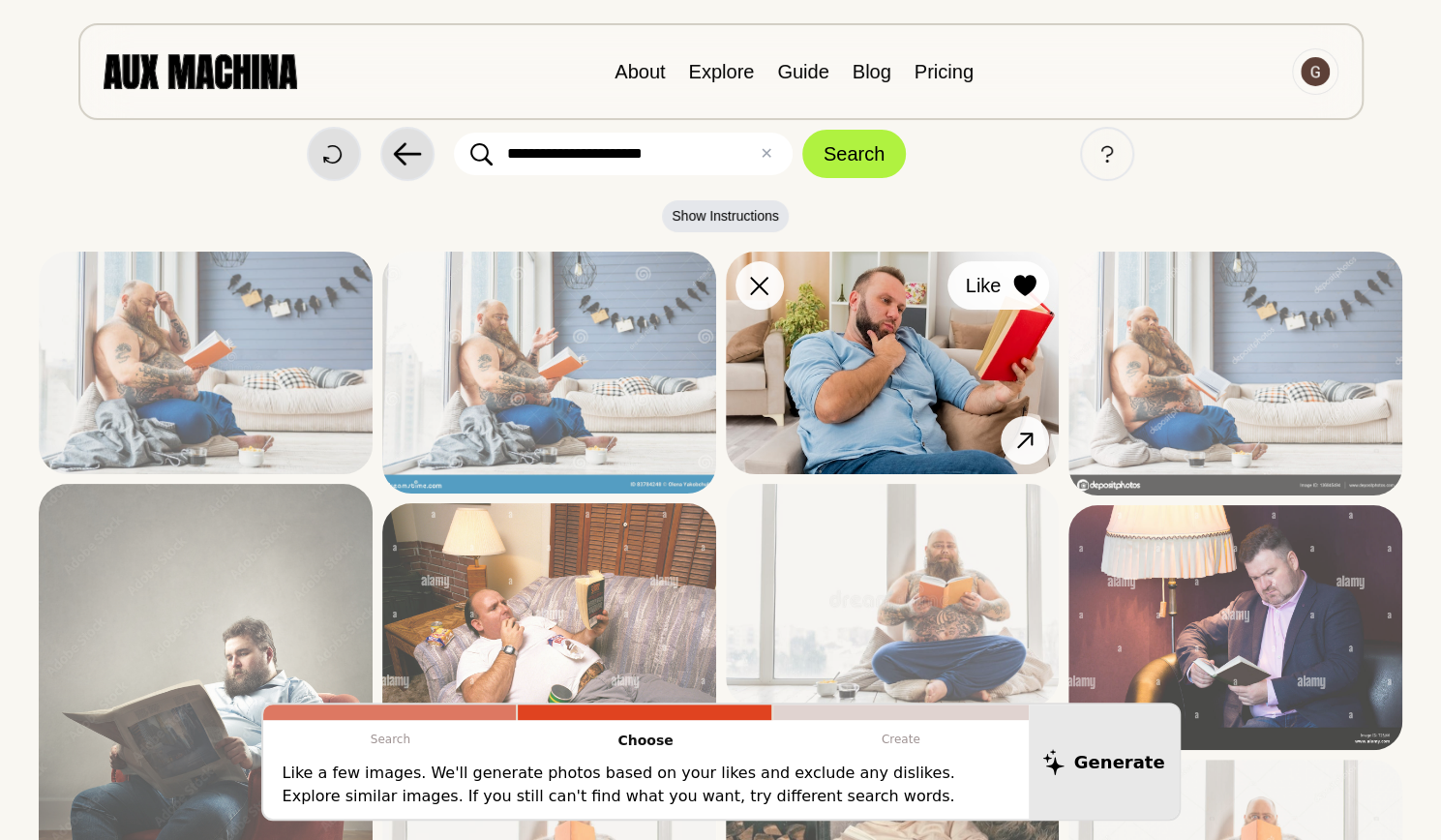
click at [1026, 275] on icon at bounding box center [1025, 286] width 24 height 22
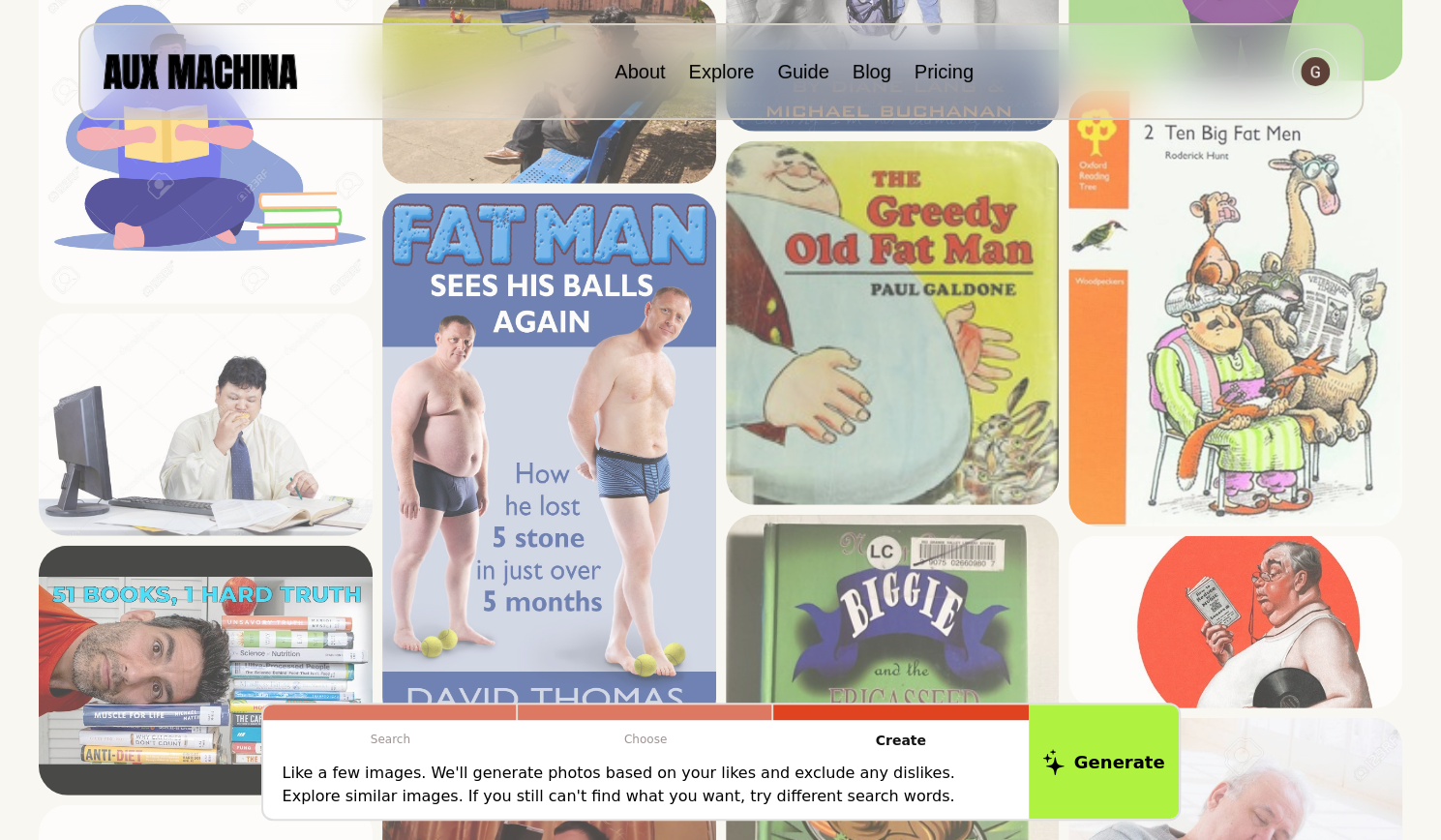
scroll to position [2773, 0]
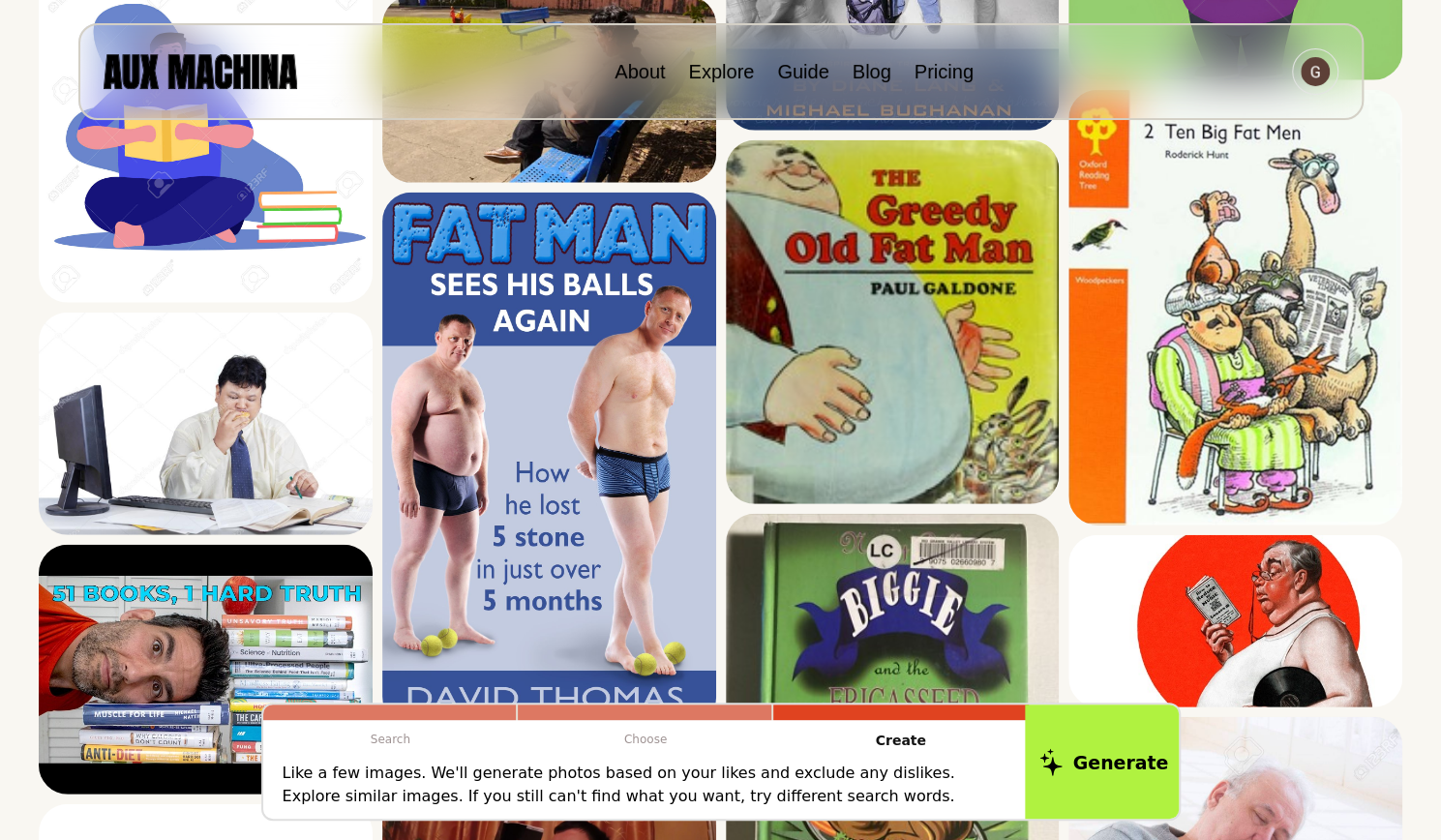
click at [1101, 779] on button "Generate" at bounding box center [1104, 761] width 157 height 120
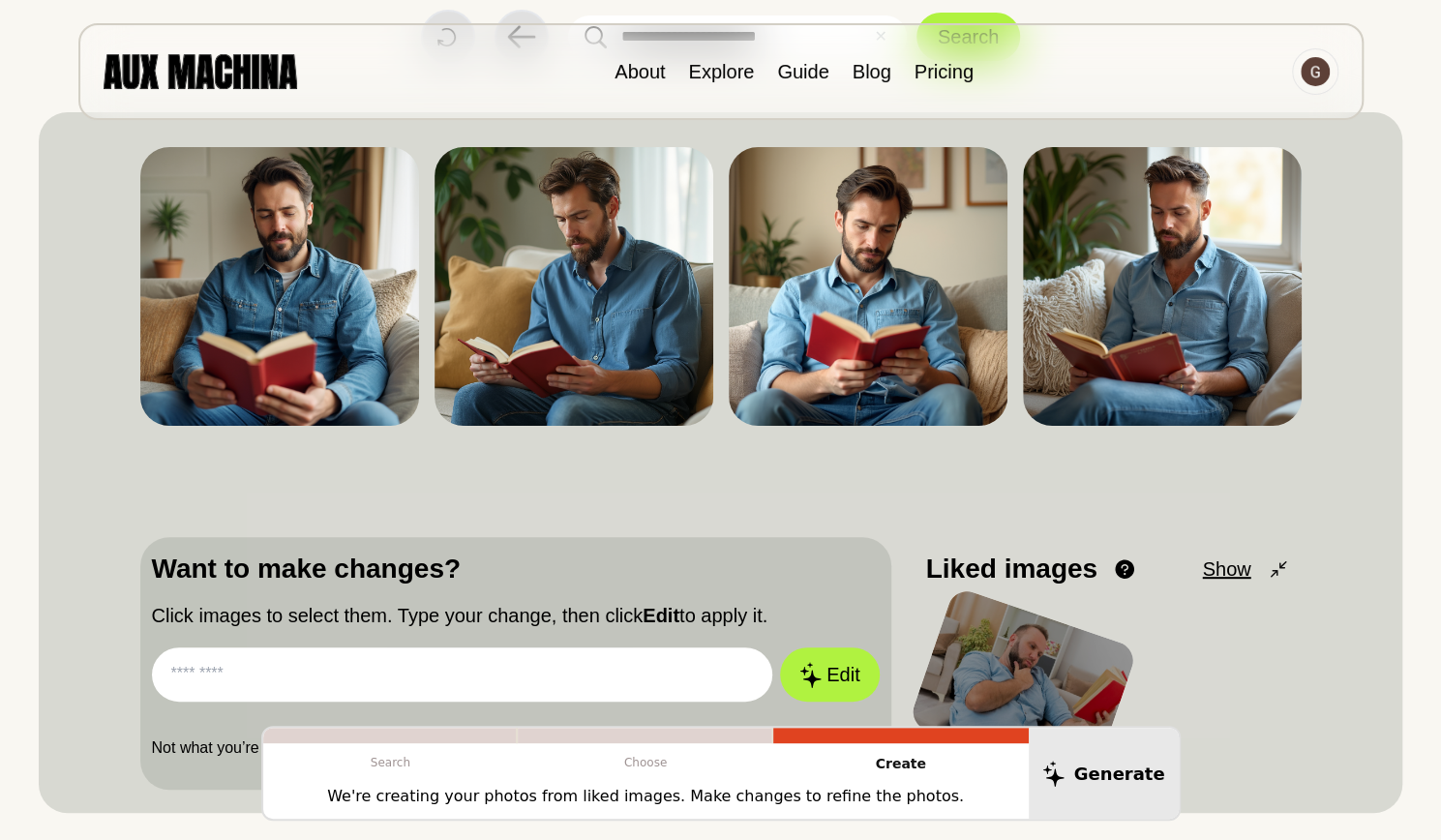
scroll to position [156, 0]
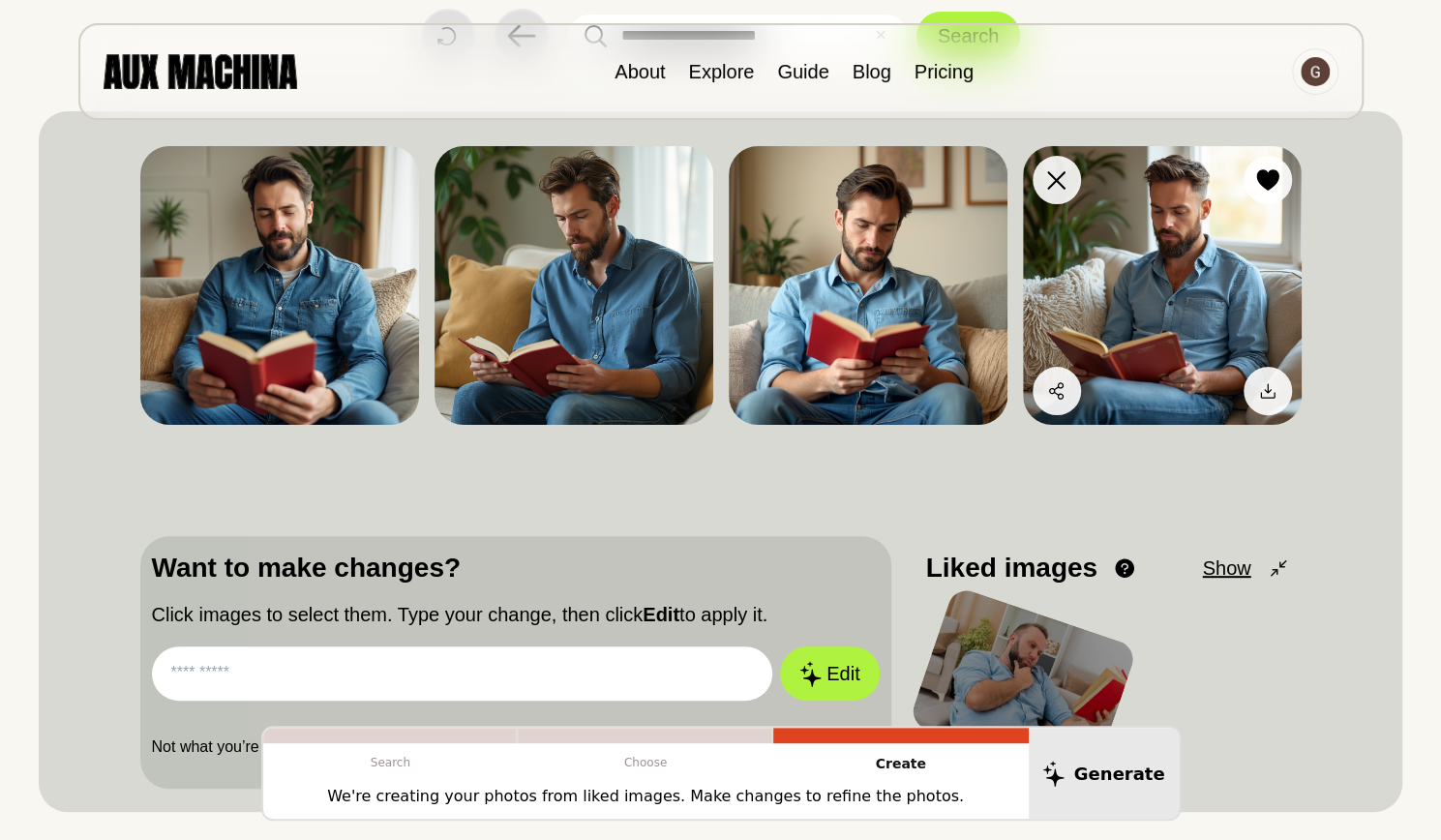
click at [1177, 266] on img at bounding box center [1163, 286] width 279 height 279
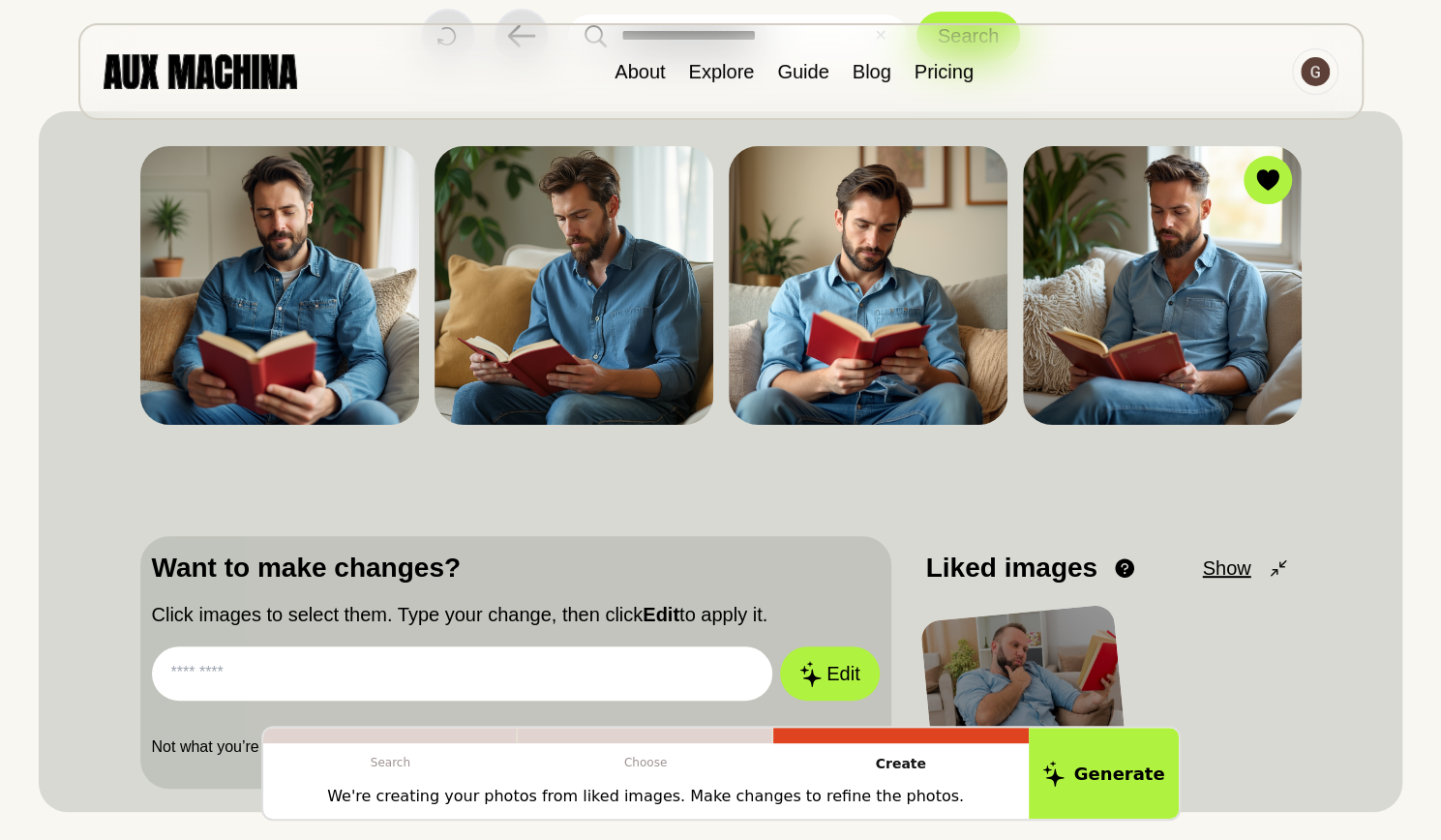
click at [480, 662] on input "text" at bounding box center [463, 673] width 621 height 54
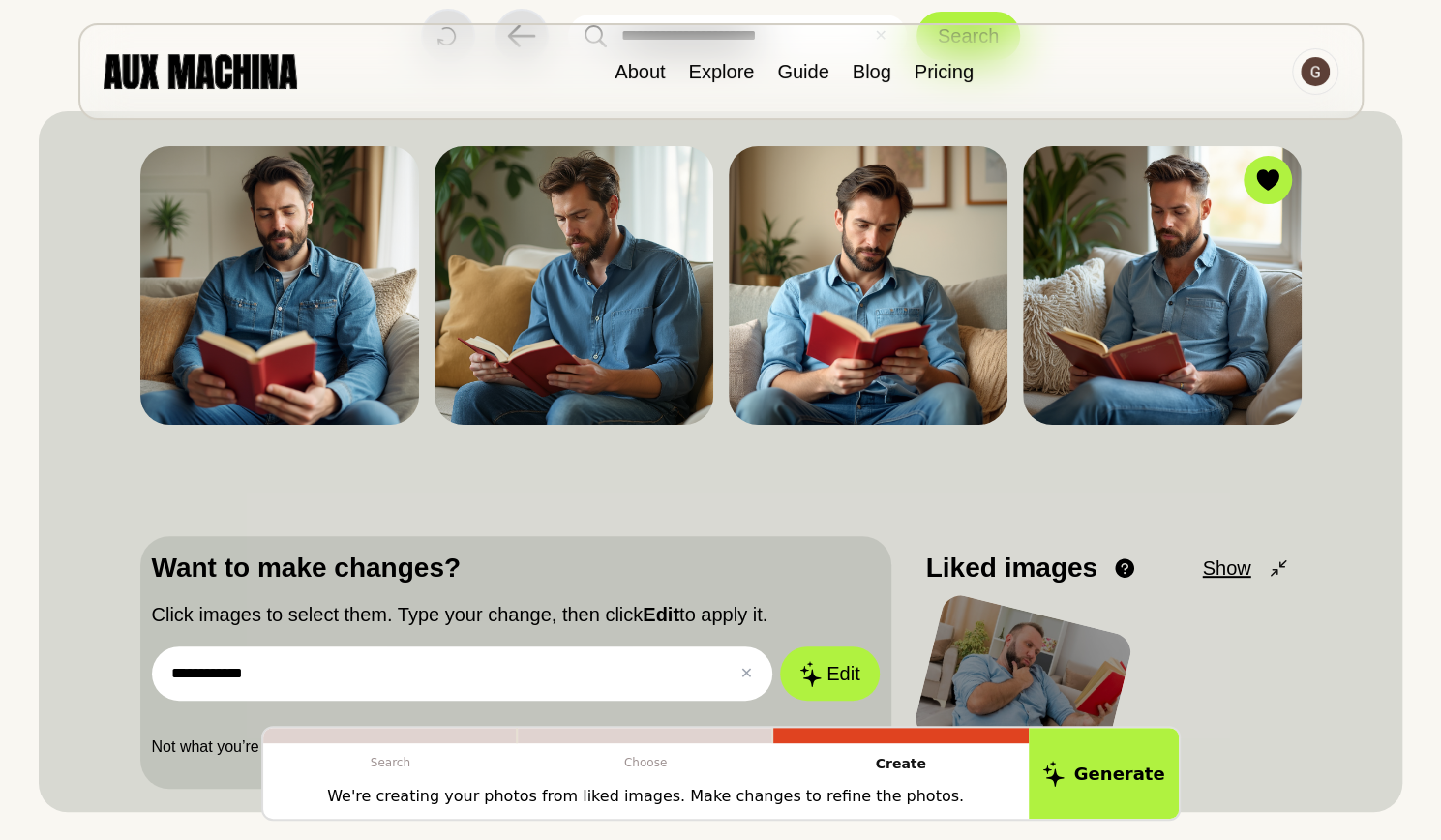
click at [780, 646] on button "Edit" at bounding box center [830, 673] width 98 height 54
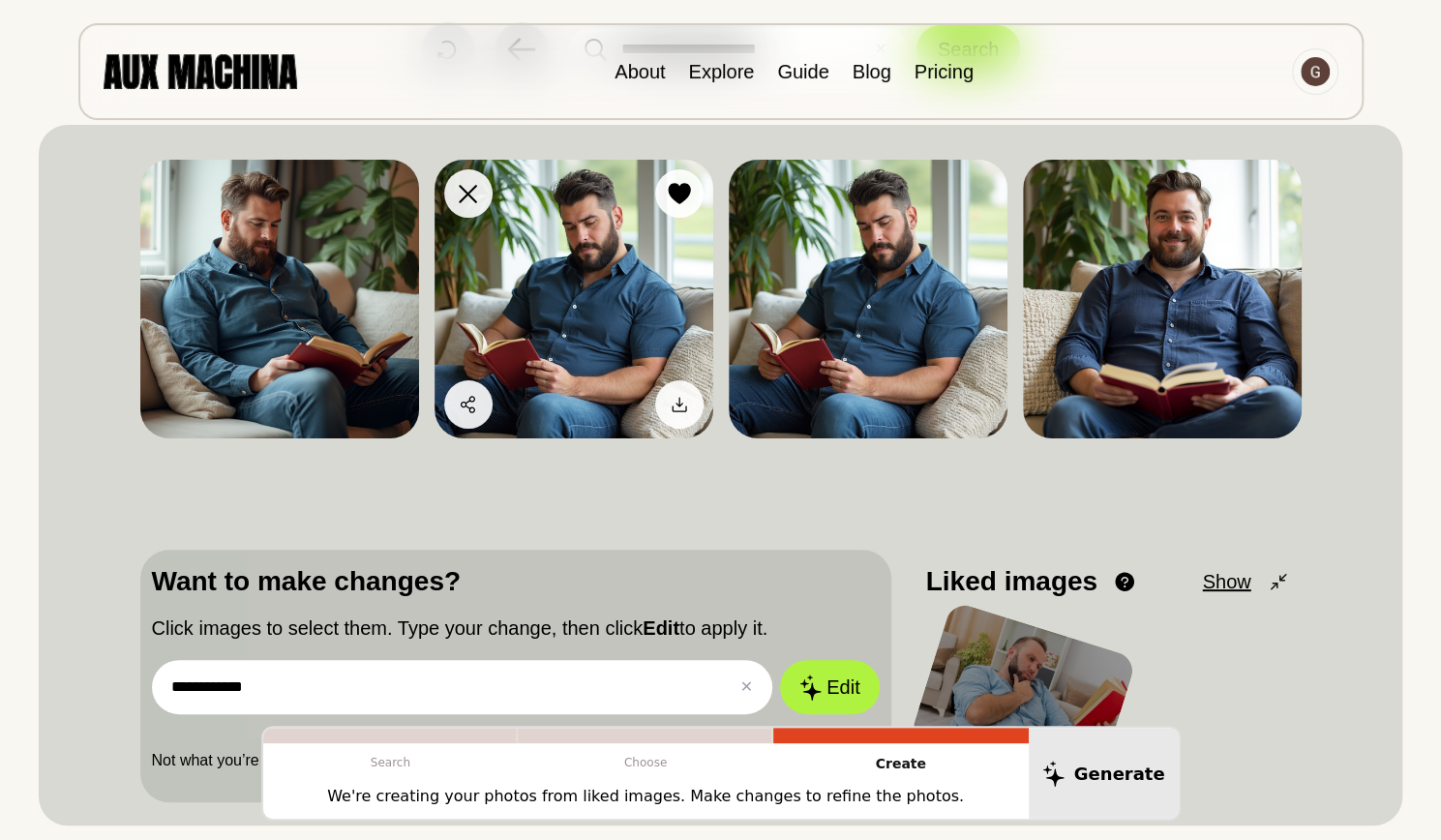
scroll to position [0, 0]
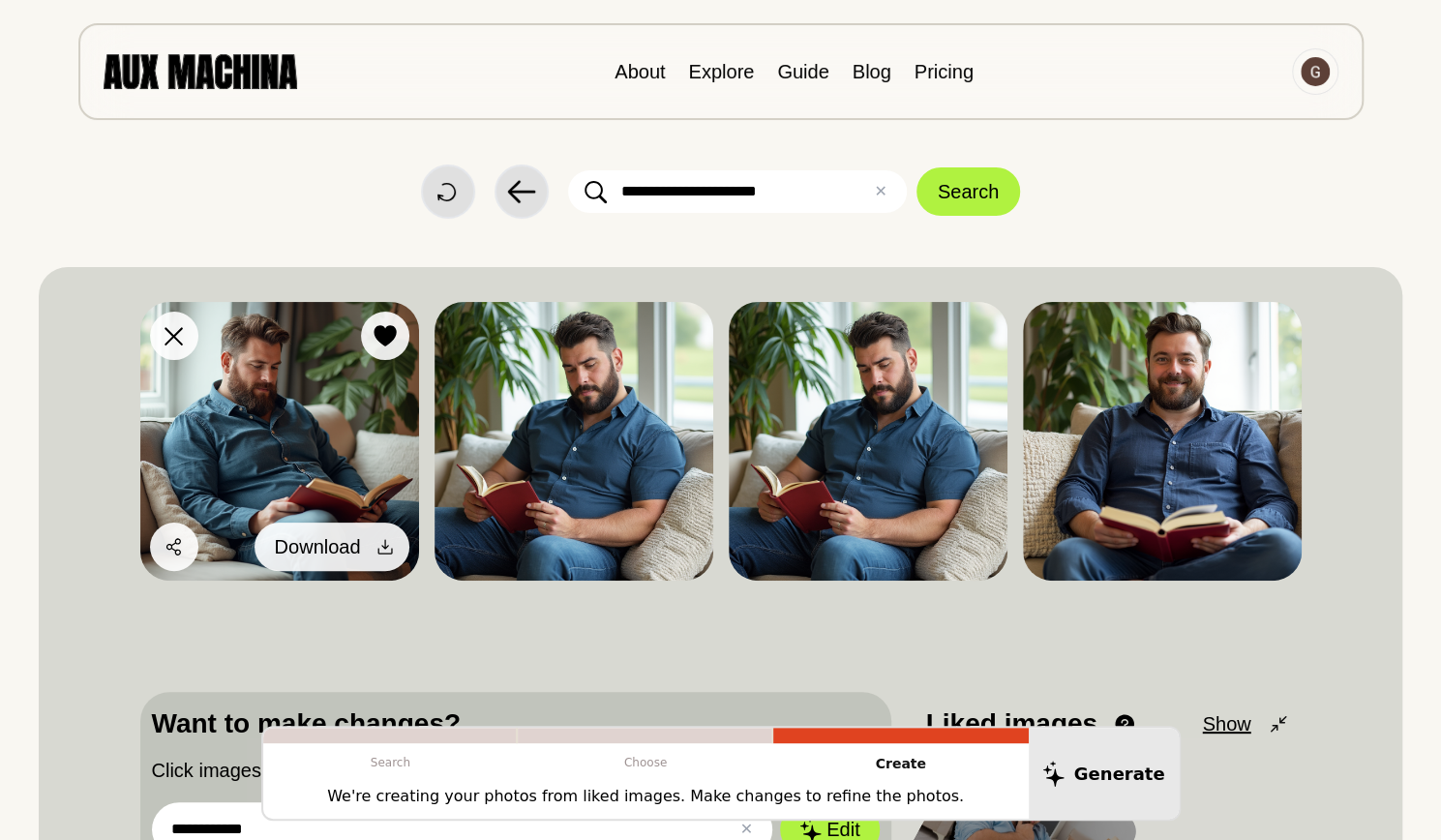
click at [385, 552] on icon at bounding box center [384, 546] width 15 height 15
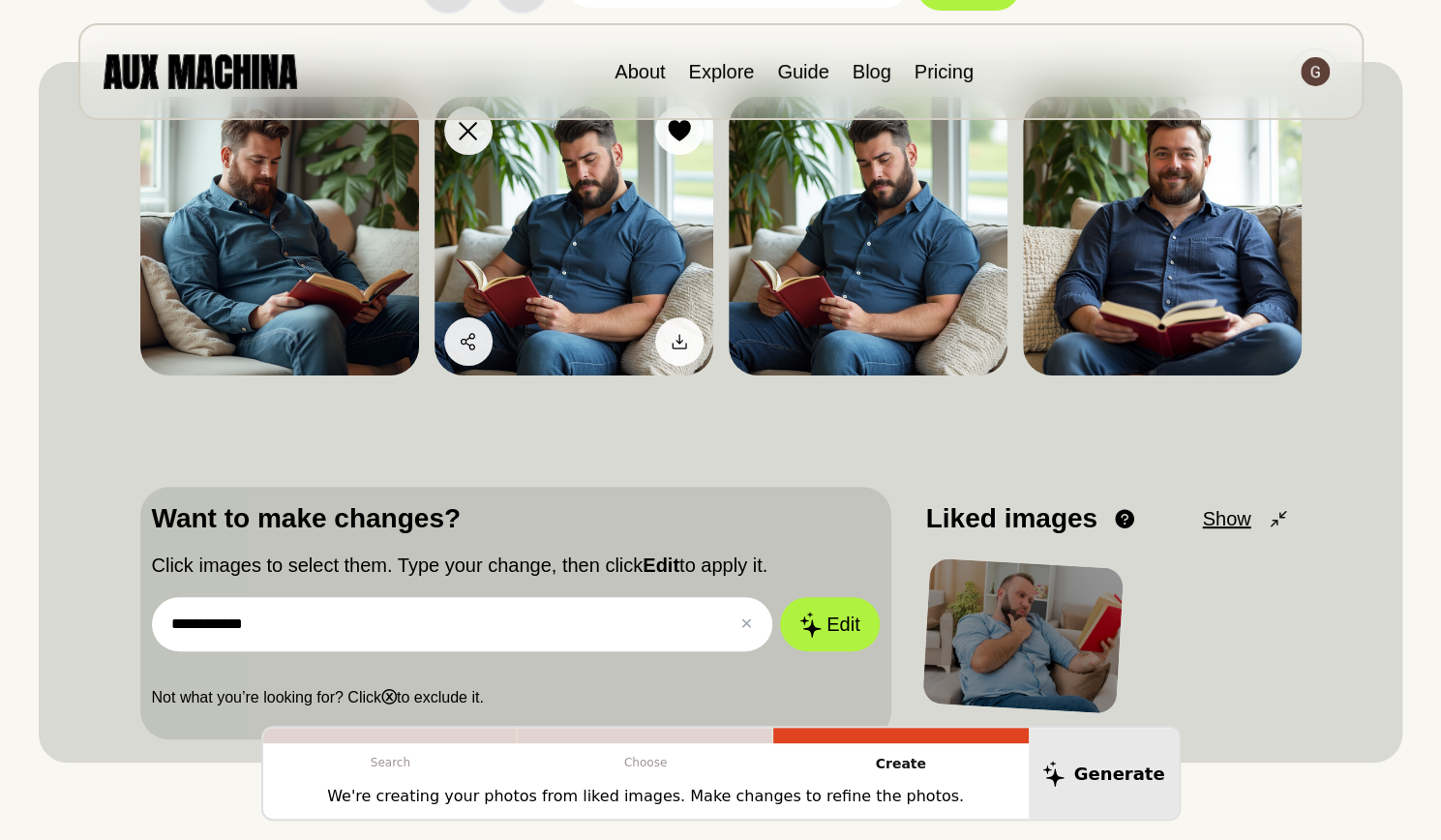
scroll to position [206, 0]
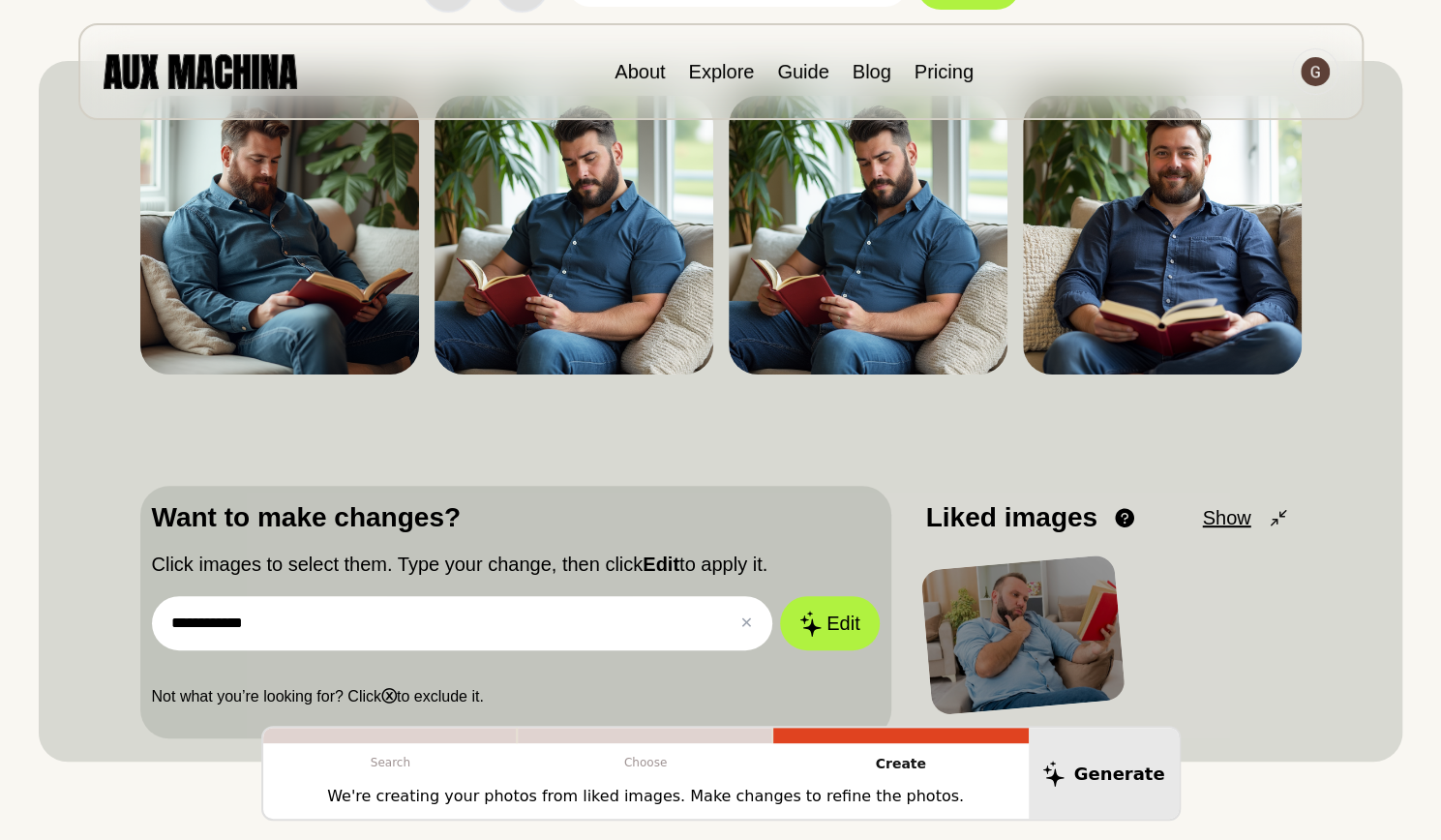
click at [289, 632] on input "**********" at bounding box center [463, 623] width 621 height 54
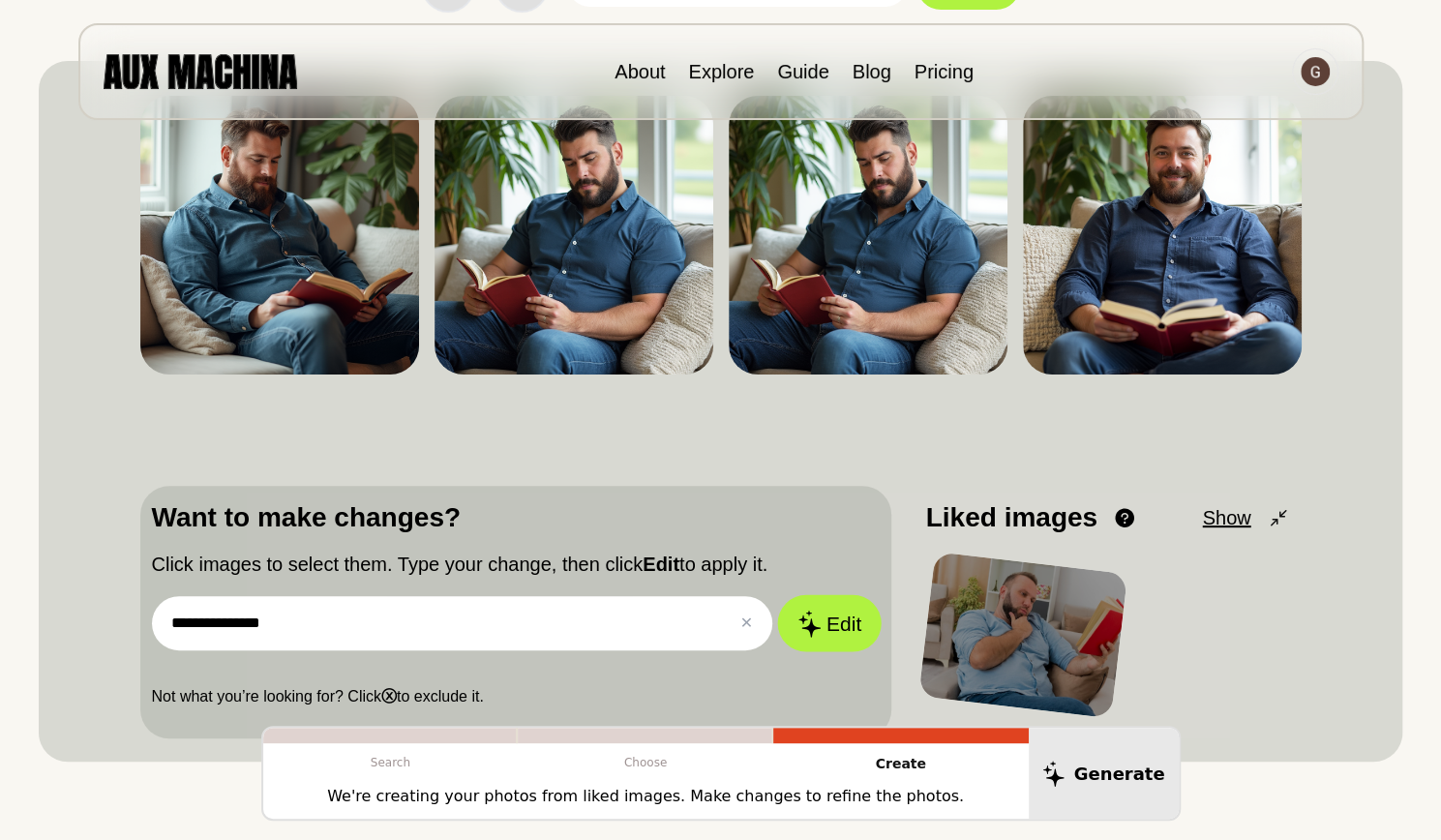
click at [842, 626] on button "Edit" at bounding box center [830, 624] width 104 height 57
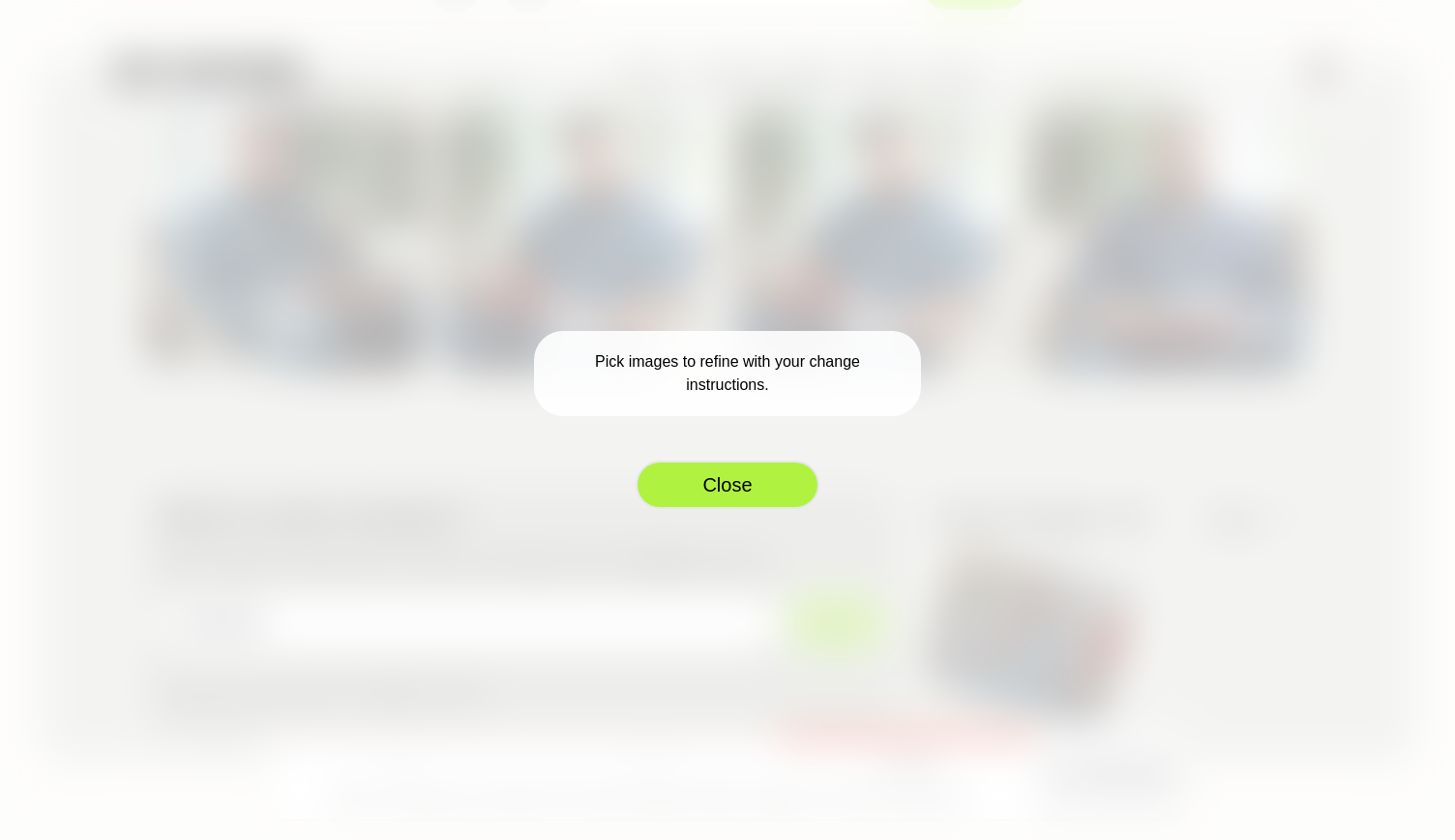
click at [698, 478] on button "Close" at bounding box center [727, 484] width 184 height 48
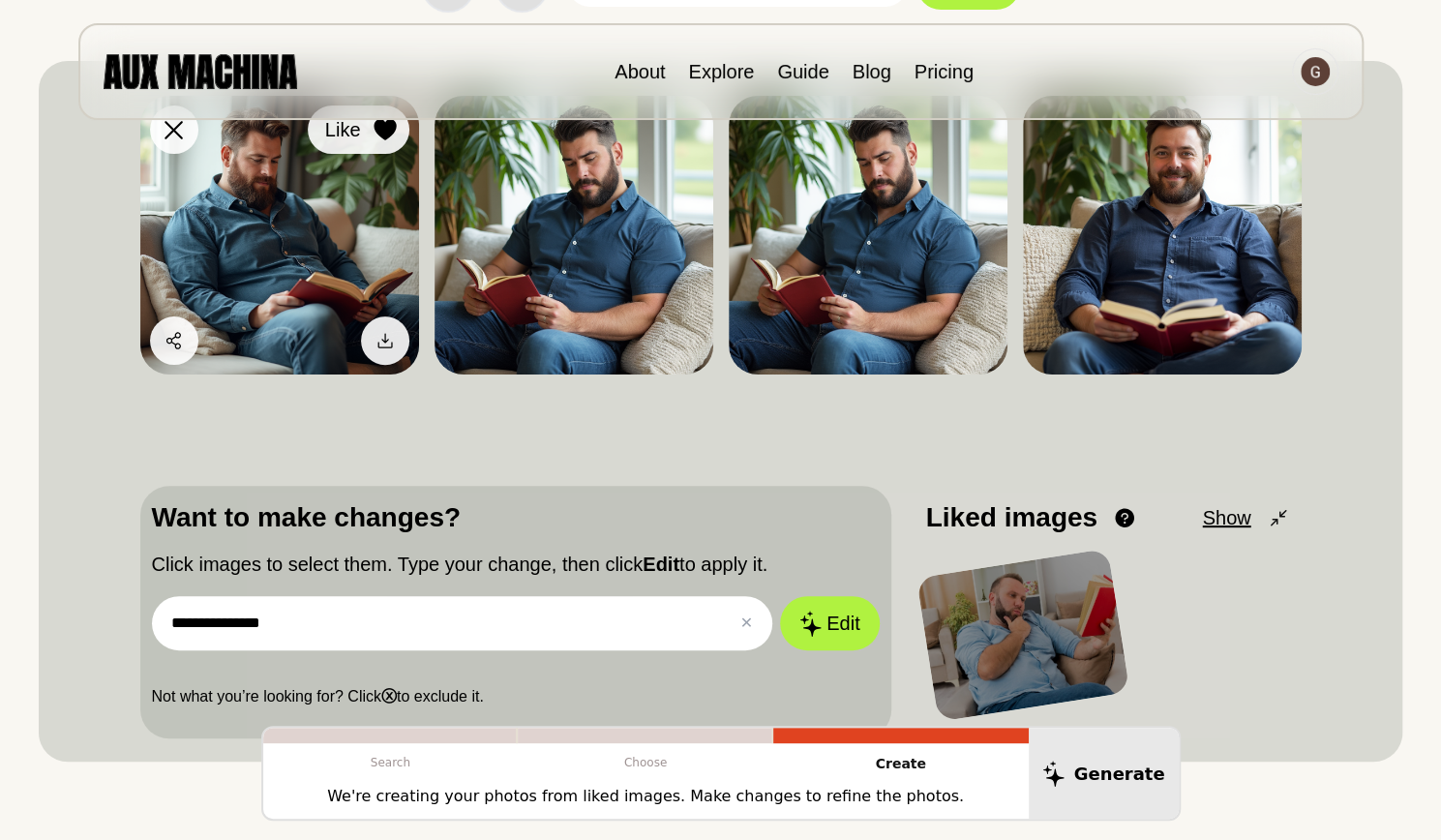
click at [374, 127] on icon at bounding box center [384, 130] width 23 height 22
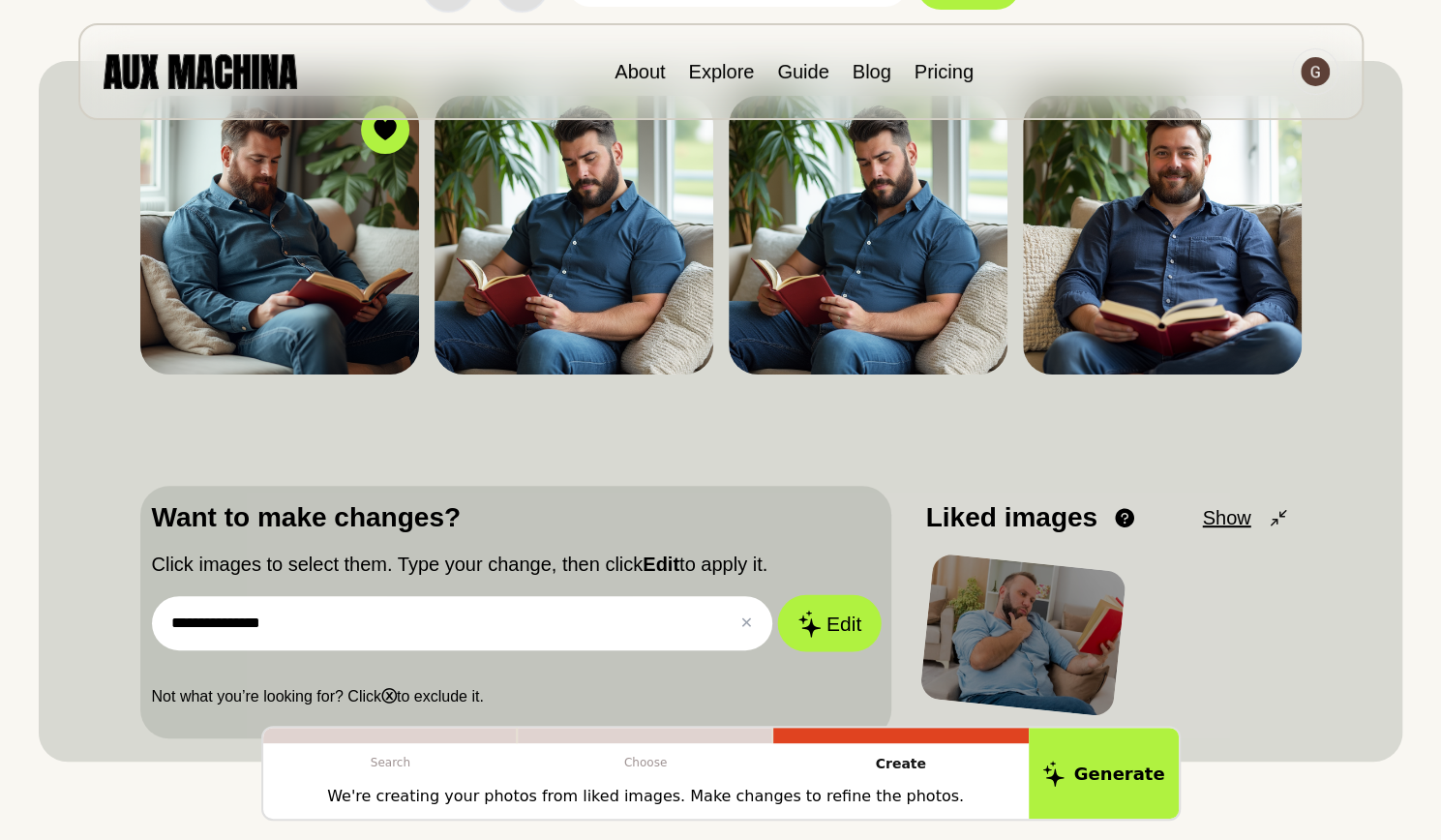
click at [831, 642] on button "Edit" at bounding box center [830, 624] width 104 height 57
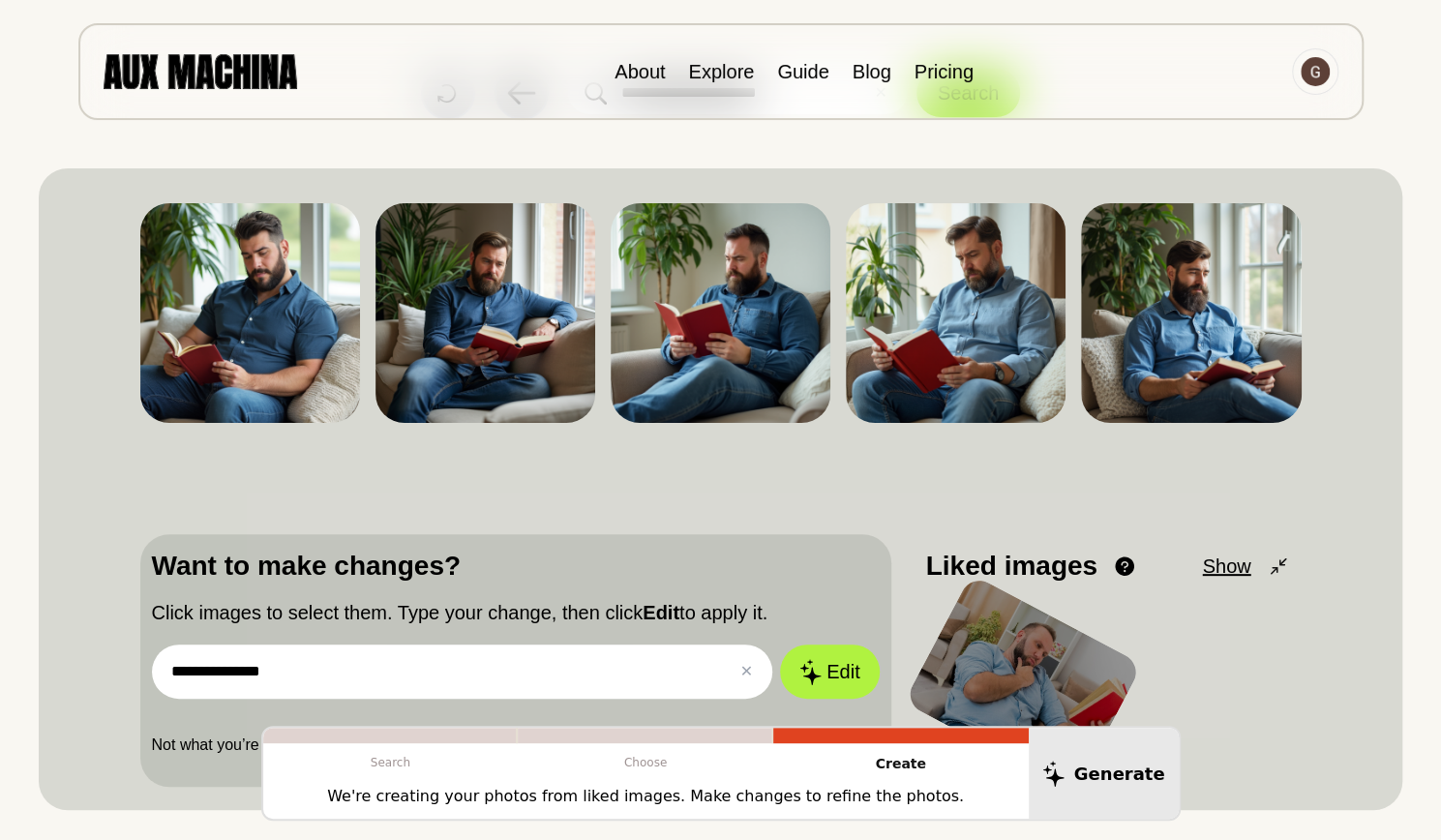
scroll to position [97, 0]
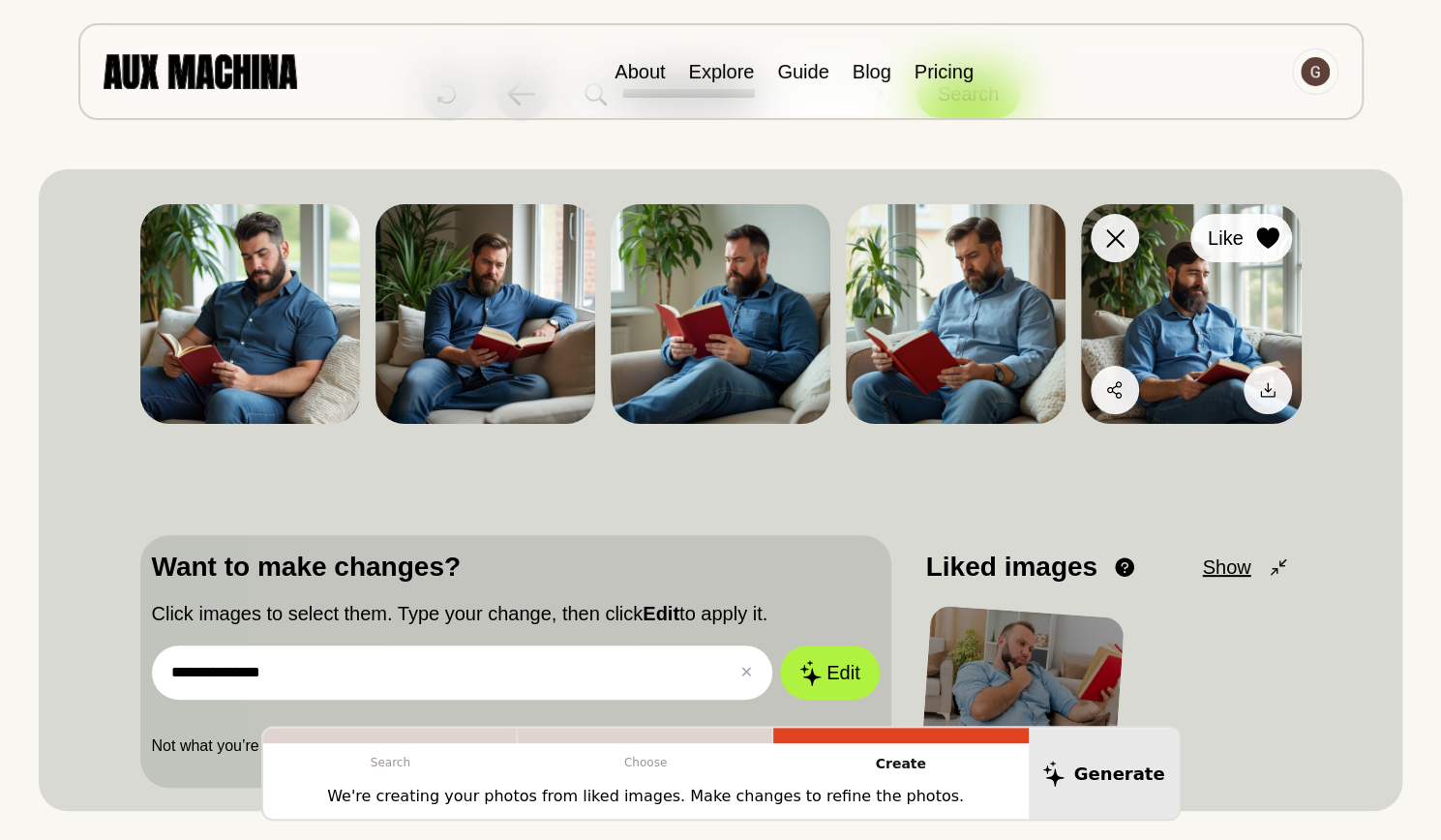
click at [1260, 245] on icon at bounding box center [1268, 238] width 24 height 22
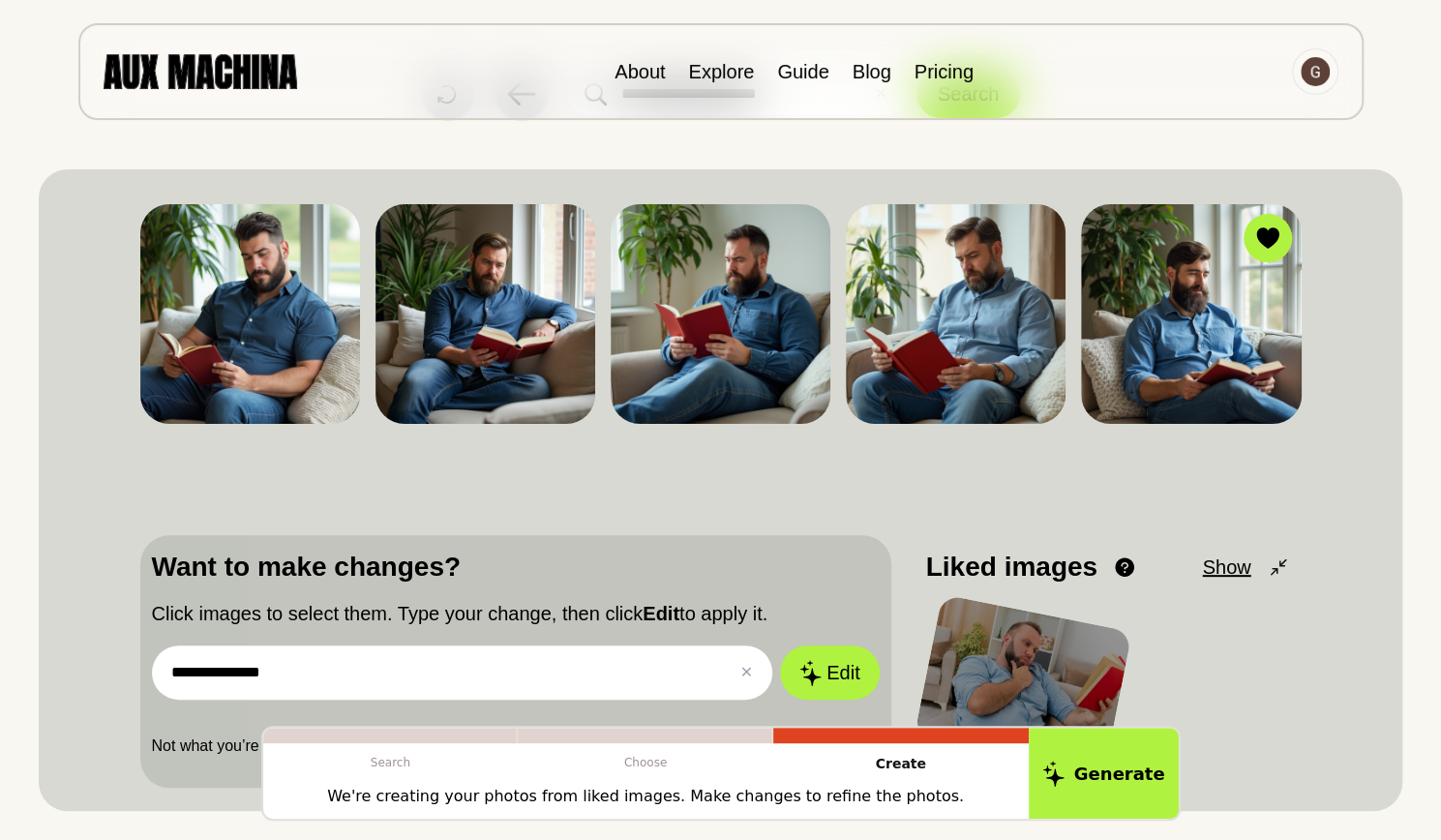
click at [262, 677] on input "**********" at bounding box center [463, 672] width 621 height 54
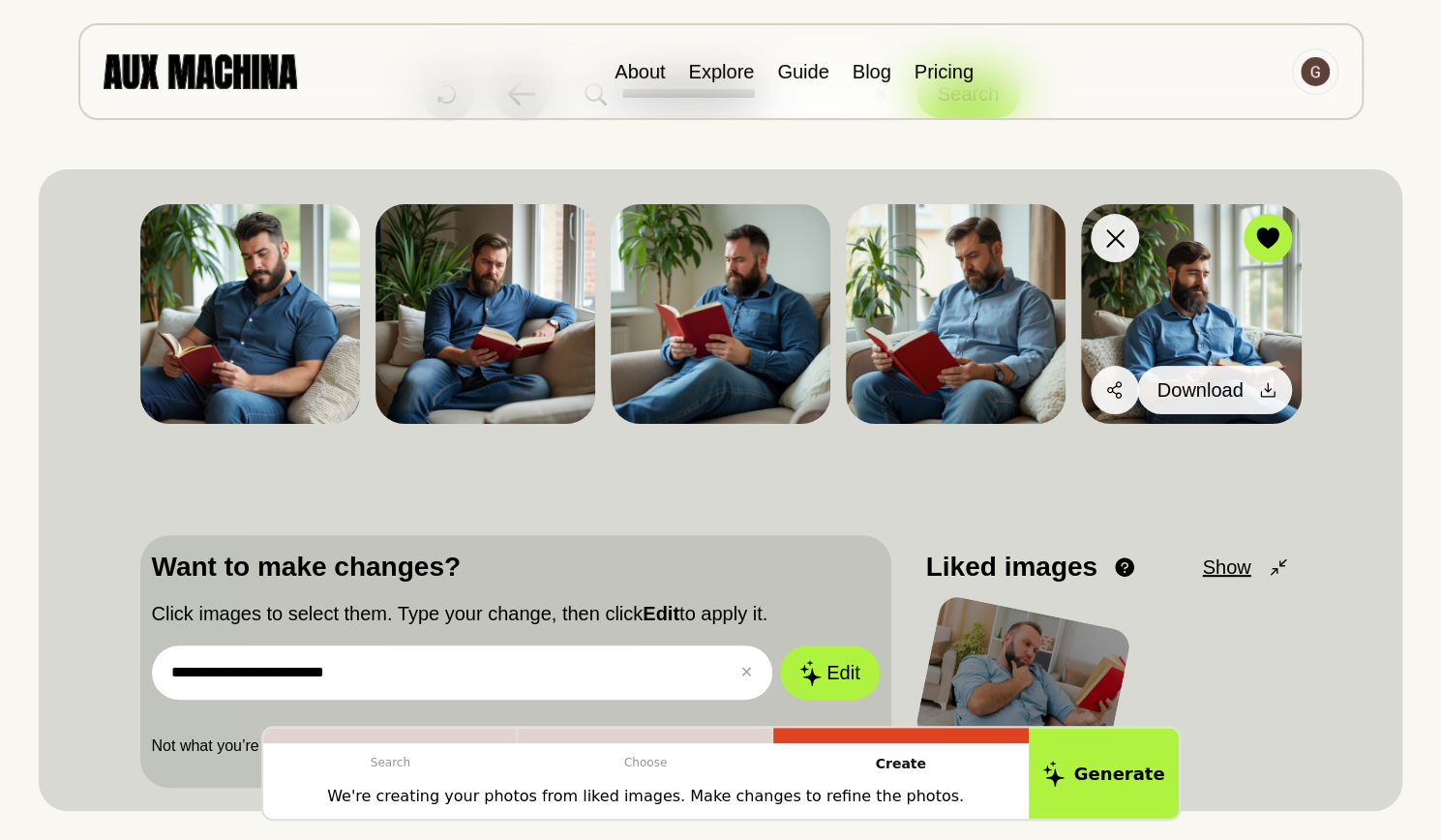
type input "**********"
click at [1262, 393] on icon at bounding box center [1268, 390] width 20 height 20
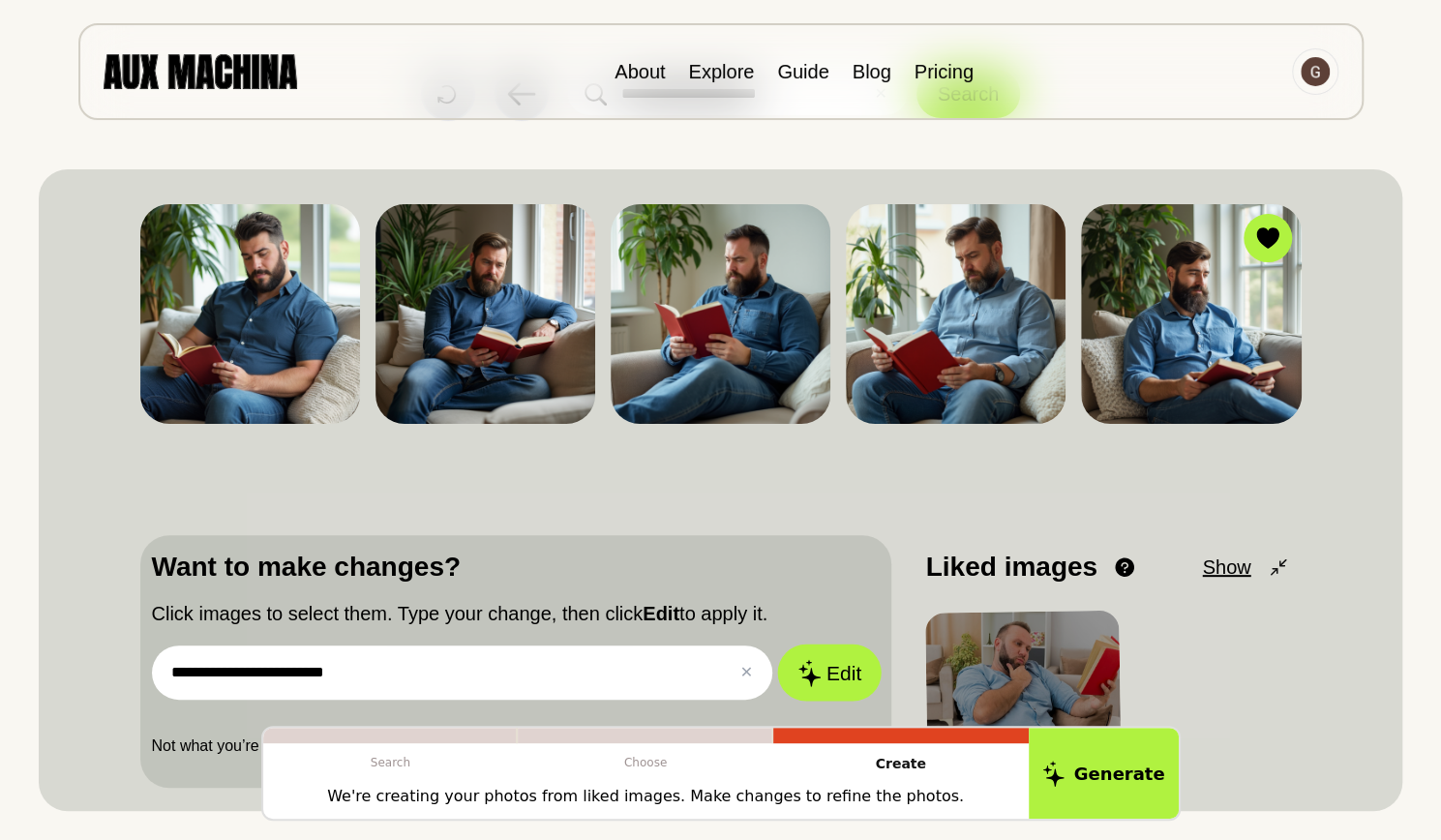
click at [836, 667] on button "Edit" at bounding box center [830, 673] width 104 height 57
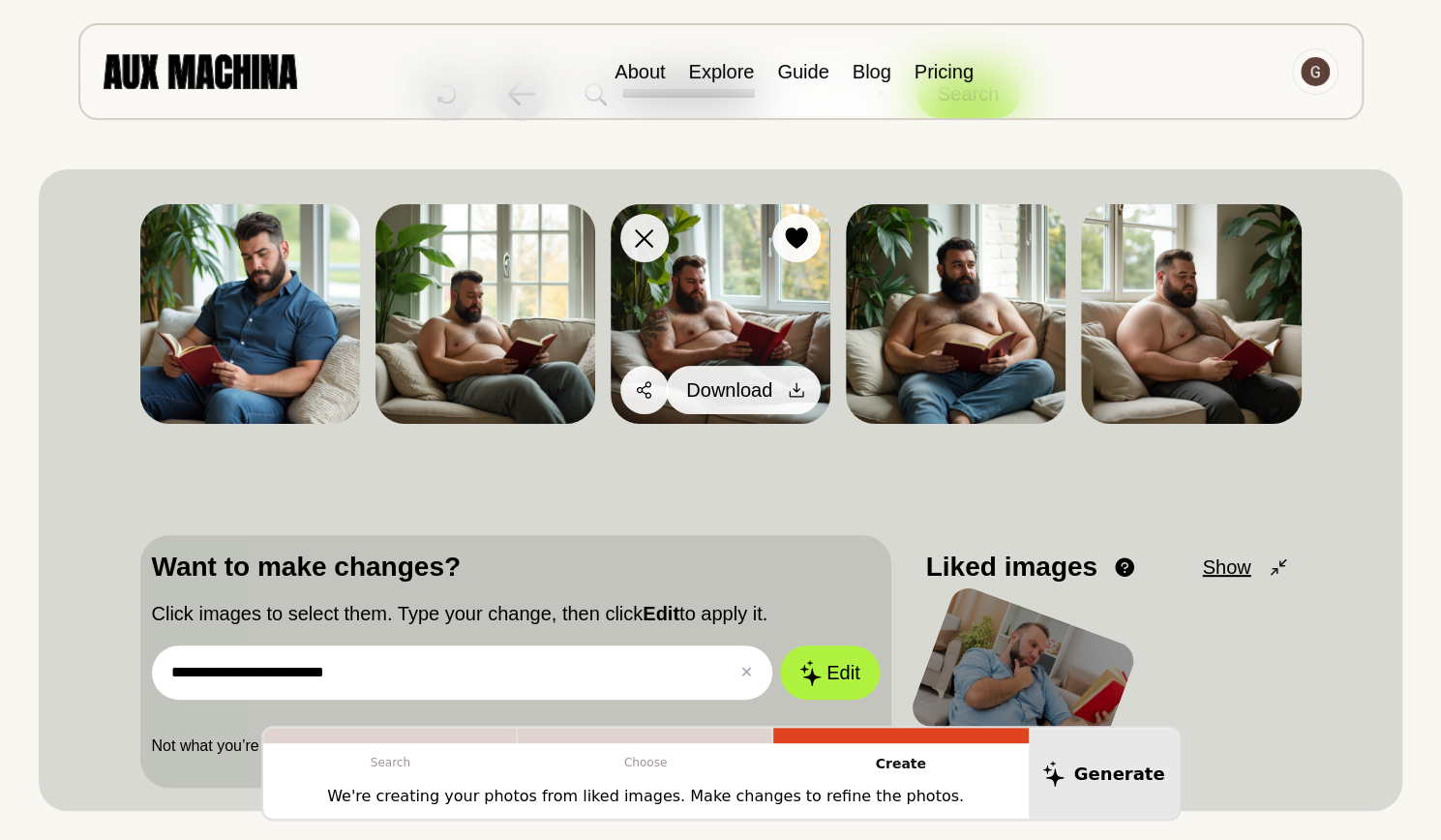
click at [798, 388] on icon at bounding box center [797, 390] width 20 height 20
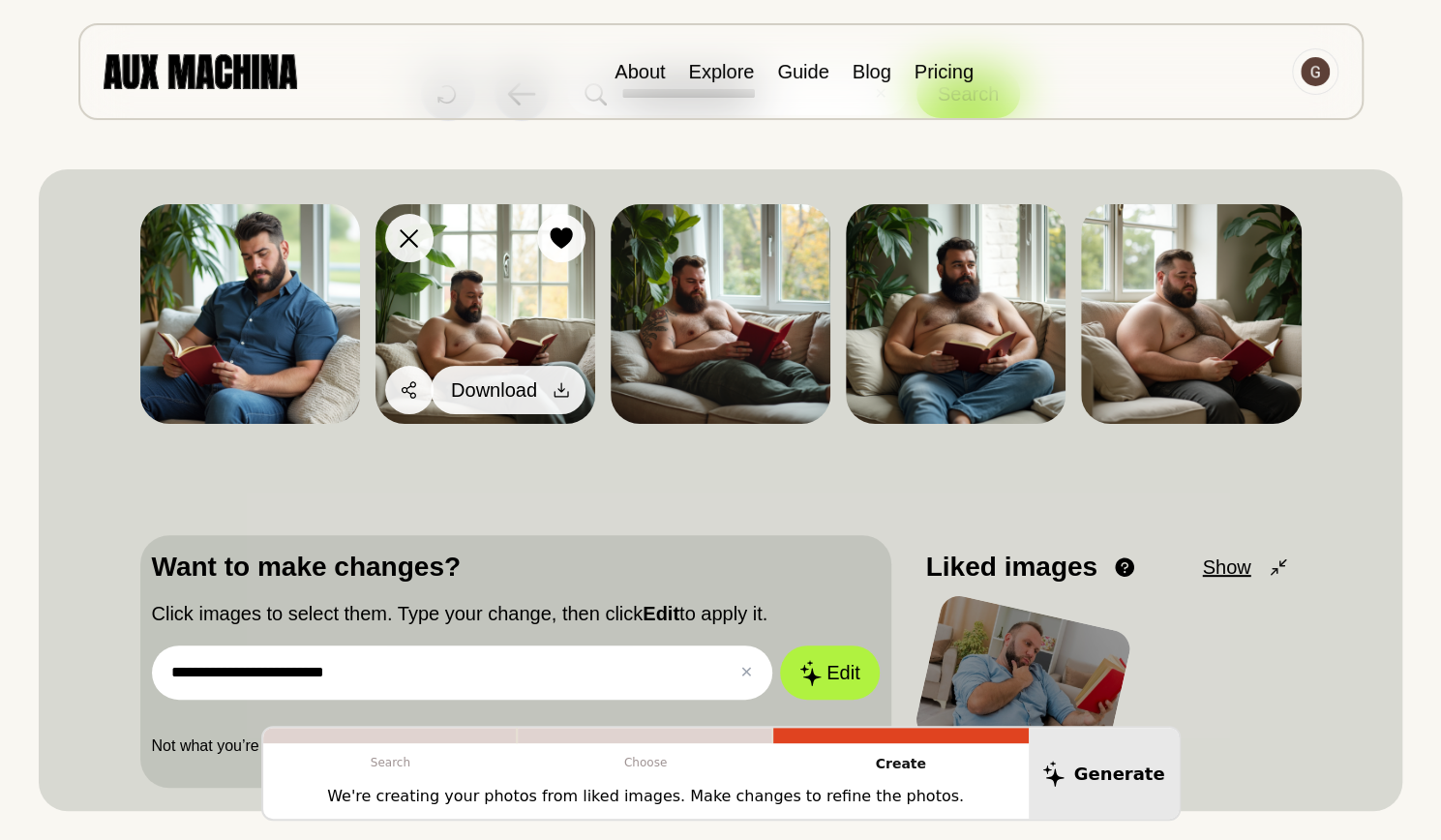
click at [567, 386] on icon at bounding box center [561, 390] width 20 height 20
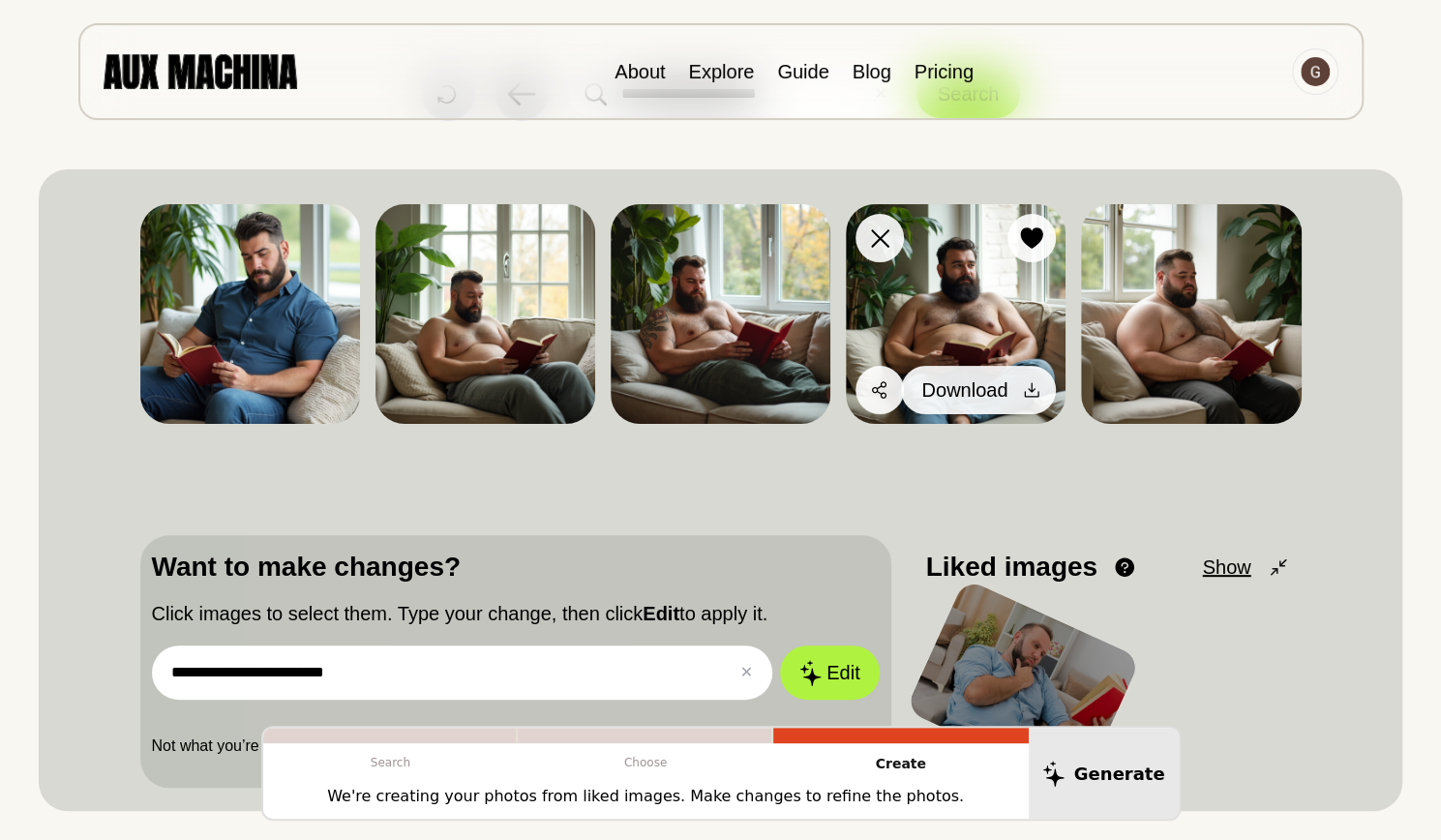
click at [1039, 390] on icon at bounding box center [1032, 390] width 20 height 20
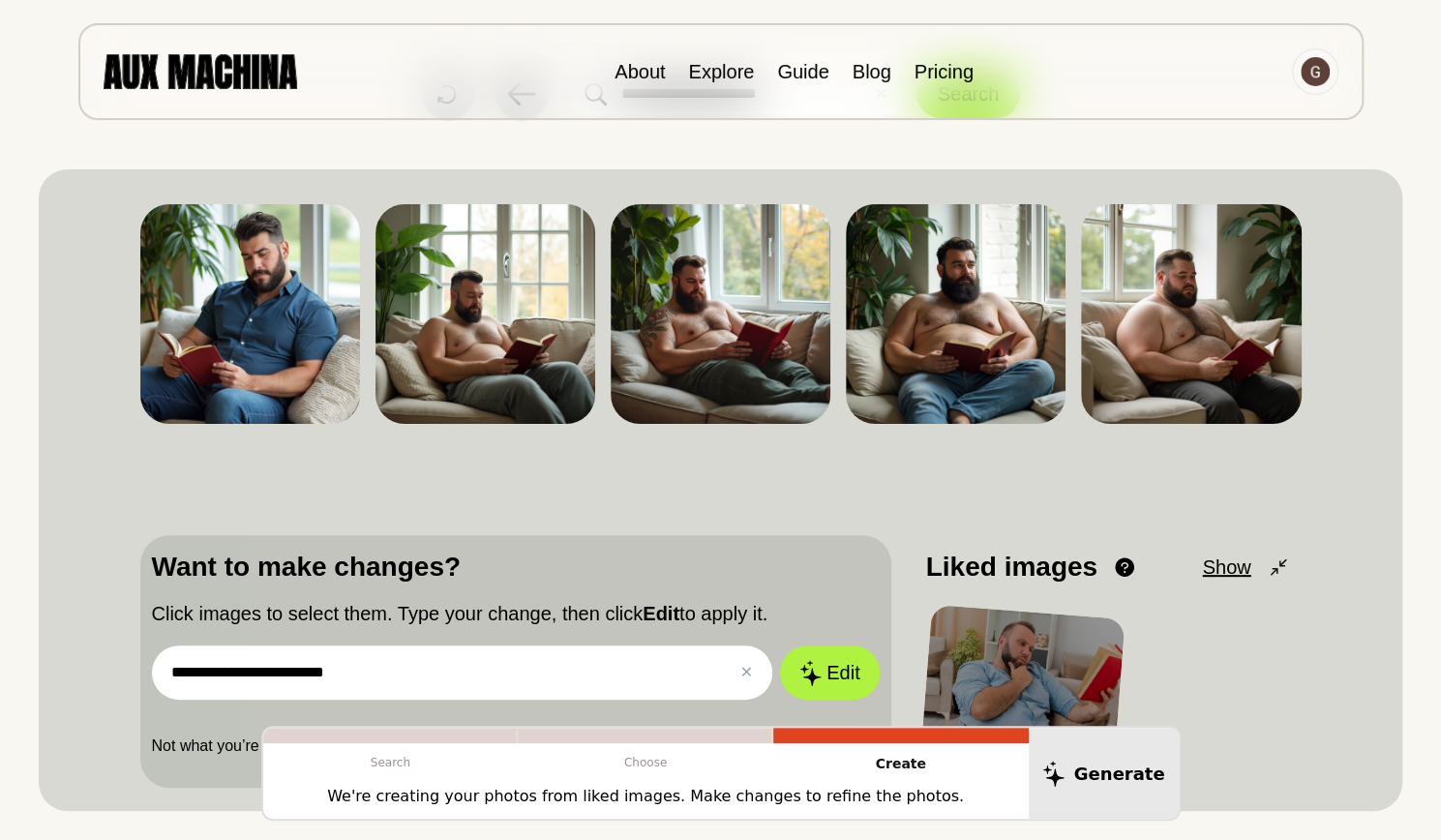
click at [1331, 438] on div "**********" at bounding box center [720, 489] width 1363 height 642
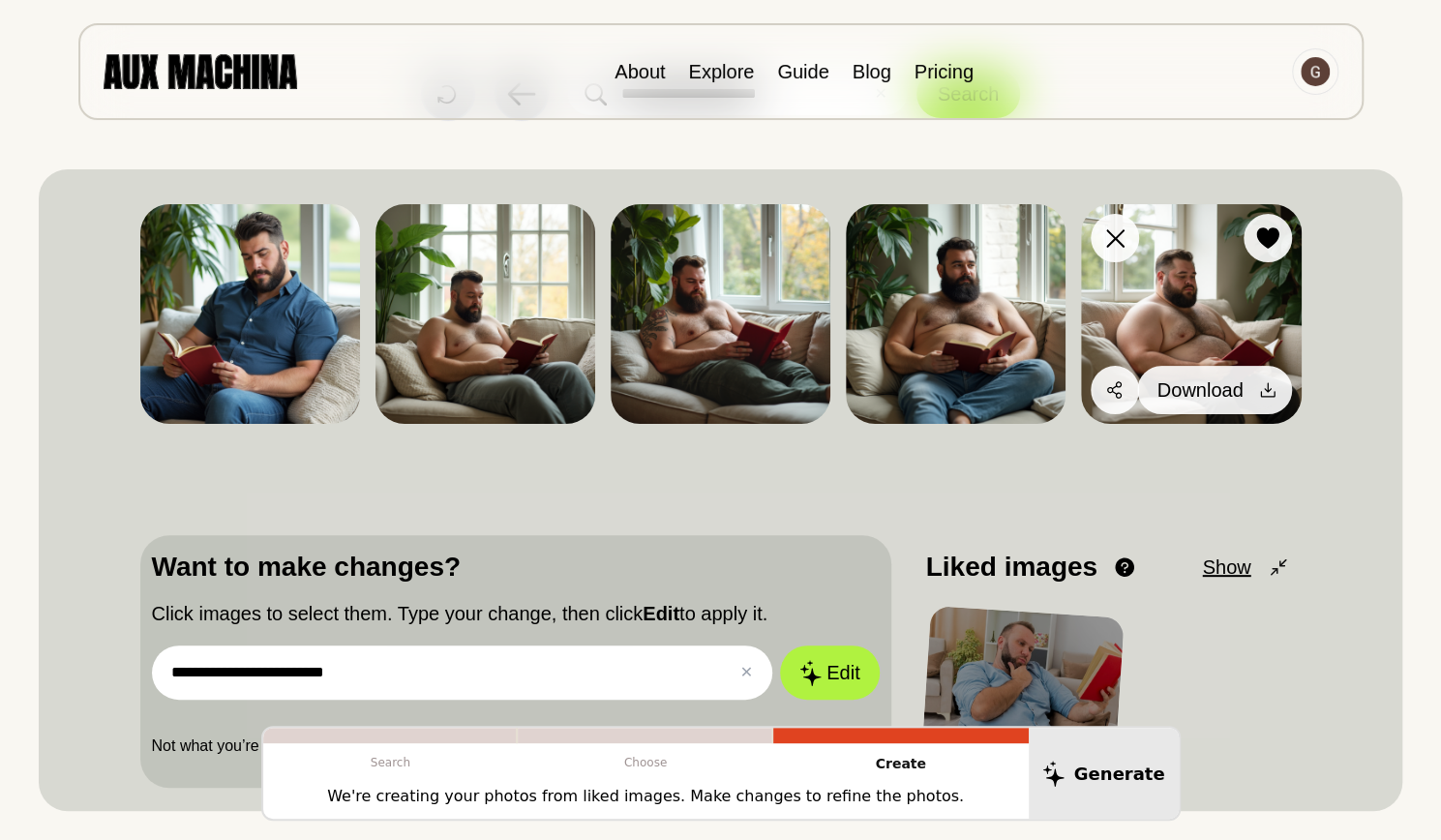
click at [1270, 386] on icon at bounding box center [1268, 390] width 20 height 20
